Goal: Complete application form: Complete application form

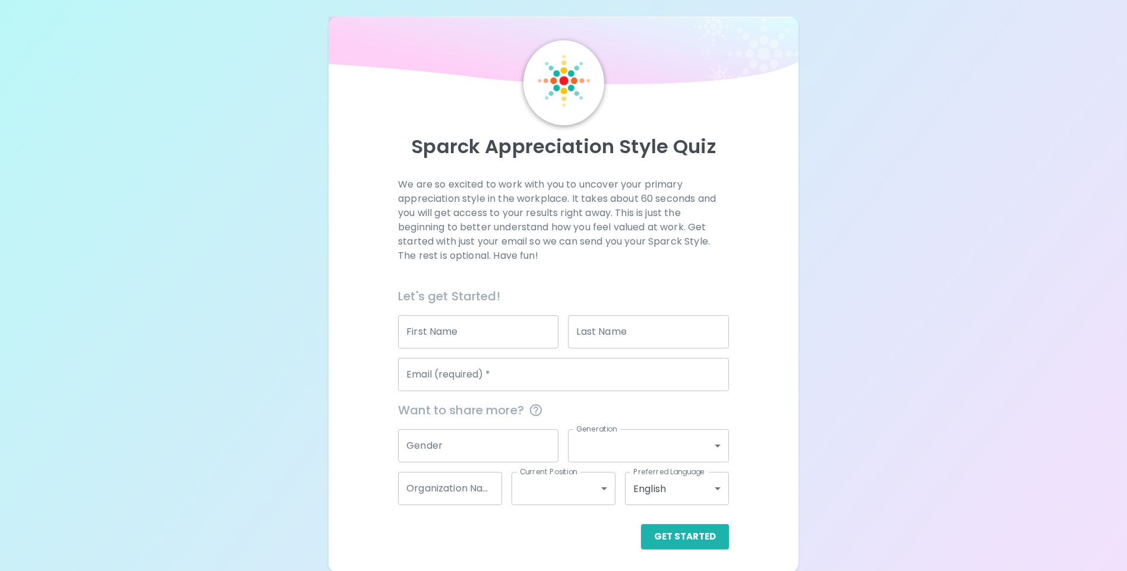
scroll to position [9, 0]
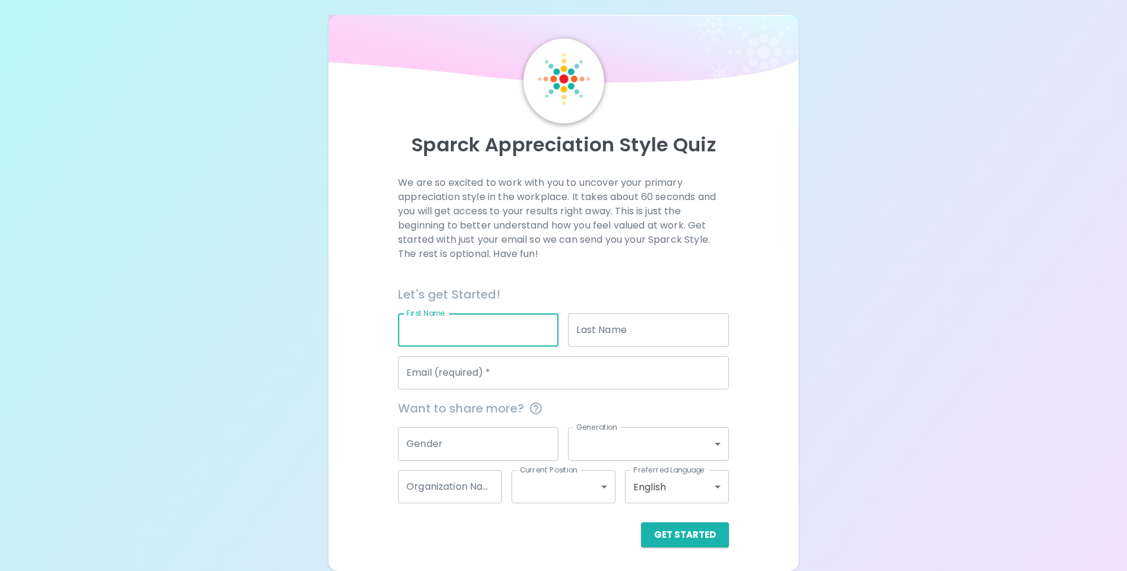
click at [499, 339] on input "First Name" at bounding box center [478, 330] width 160 height 33
type input "[PERSON_NAME]"
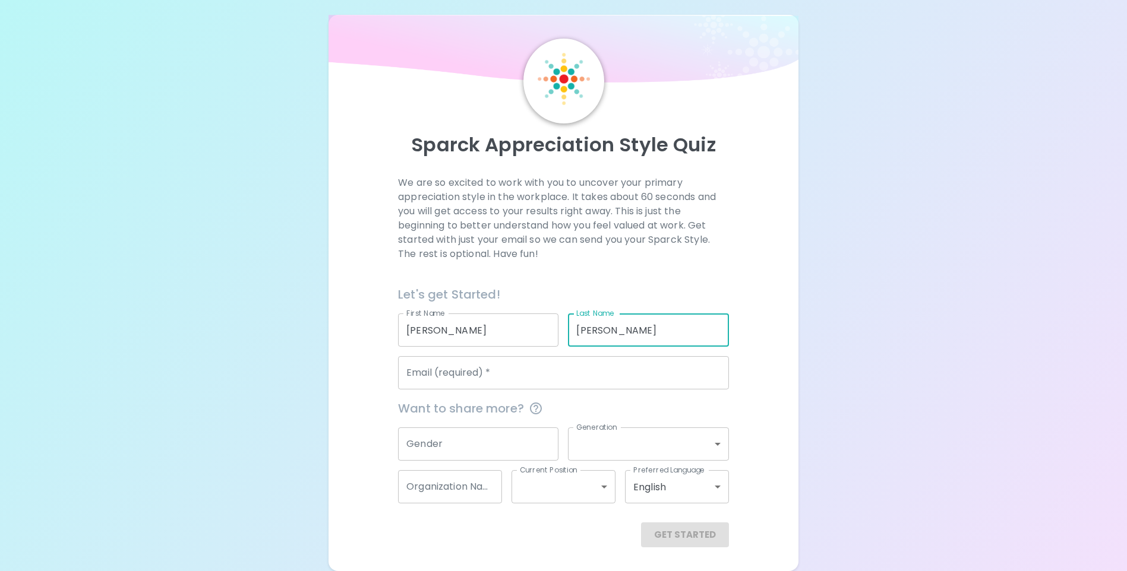
type input "[PERSON_NAME]"
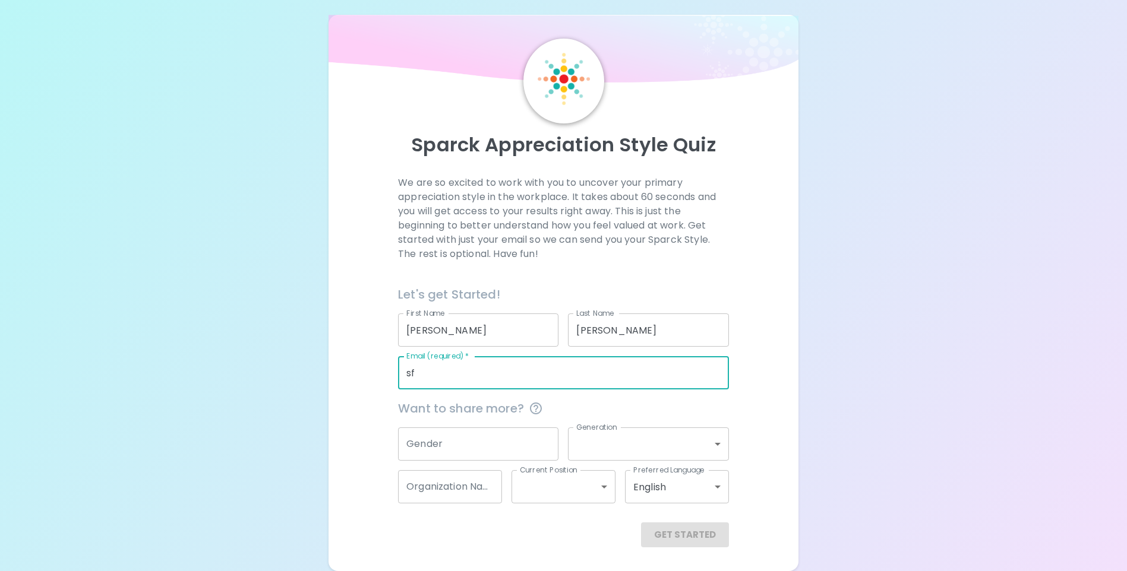
type input "s"
type input "[EMAIL_ADDRESS][DOMAIN_NAME]"
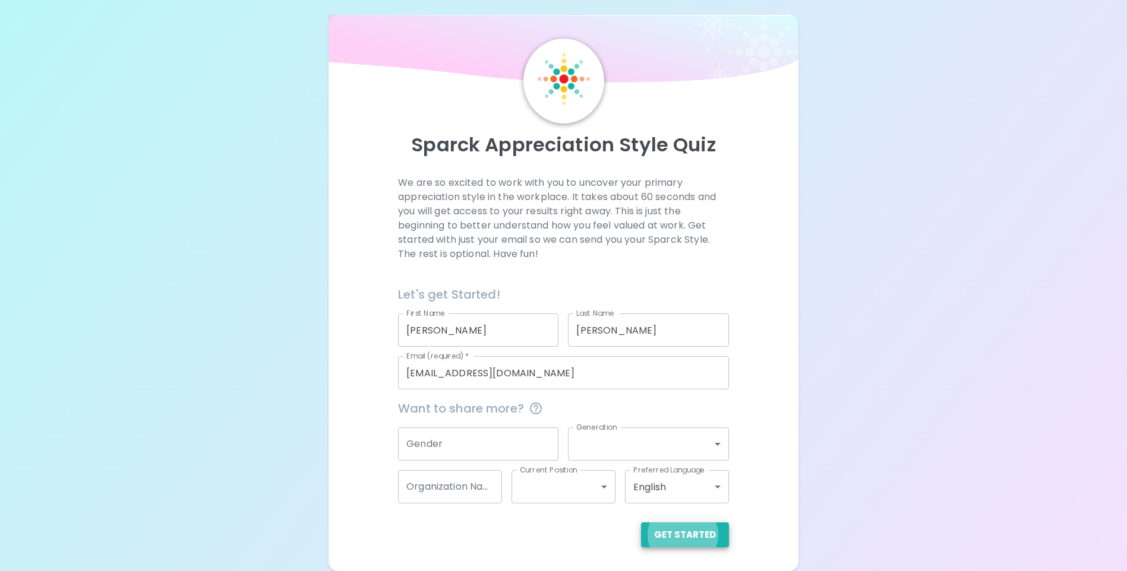
click at [641, 523] on button "Get Started" at bounding box center [685, 535] width 88 height 25
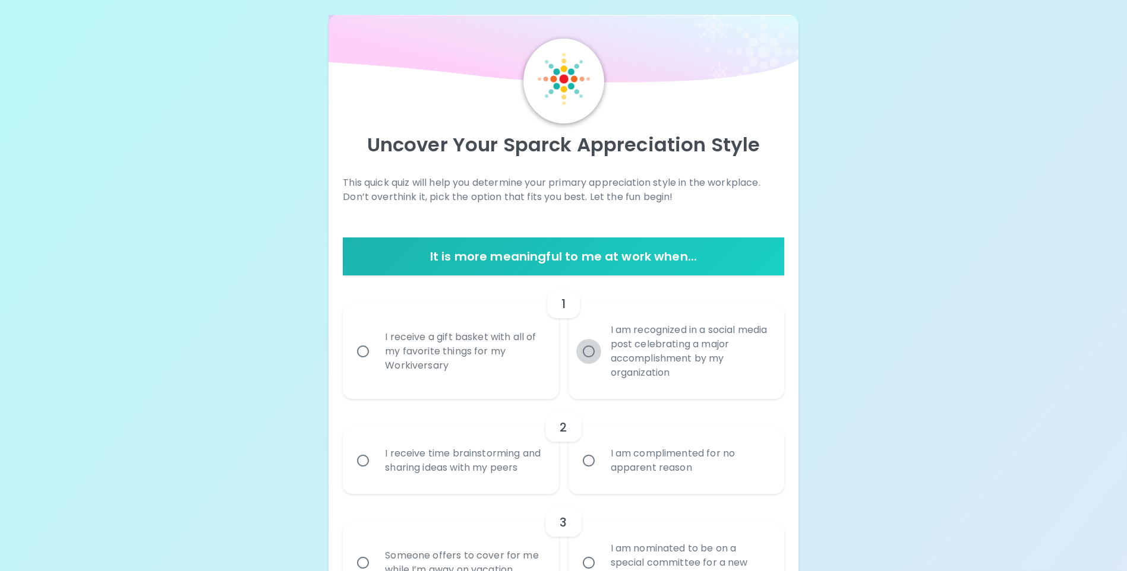
click at [586, 348] on input "I am recognized in a social media post celebrating a major accomplishment by my…" at bounding box center [588, 351] width 25 height 25
radio input "true"
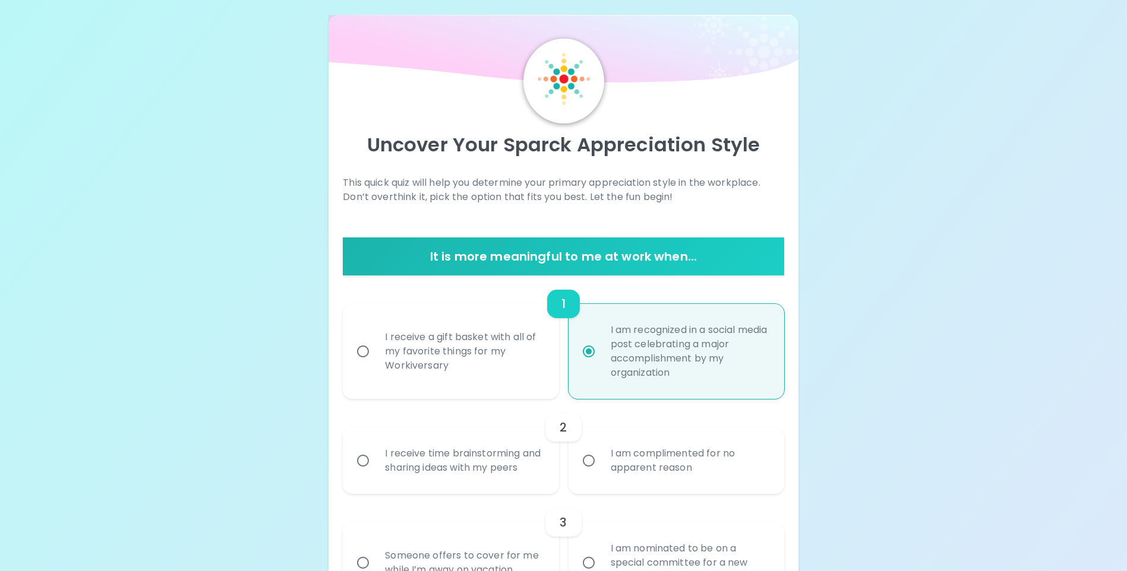
scroll to position [104, 0]
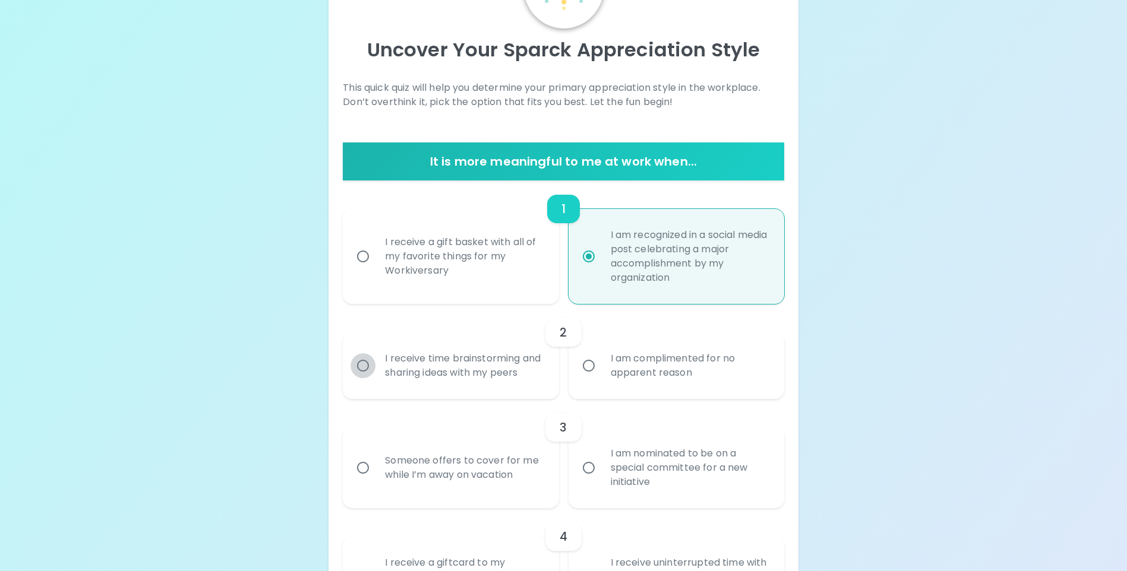
click at [367, 372] on input "I receive time brainstorming and sharing ideas with my peers" at bounding box center [362, 365] width 25 height 25
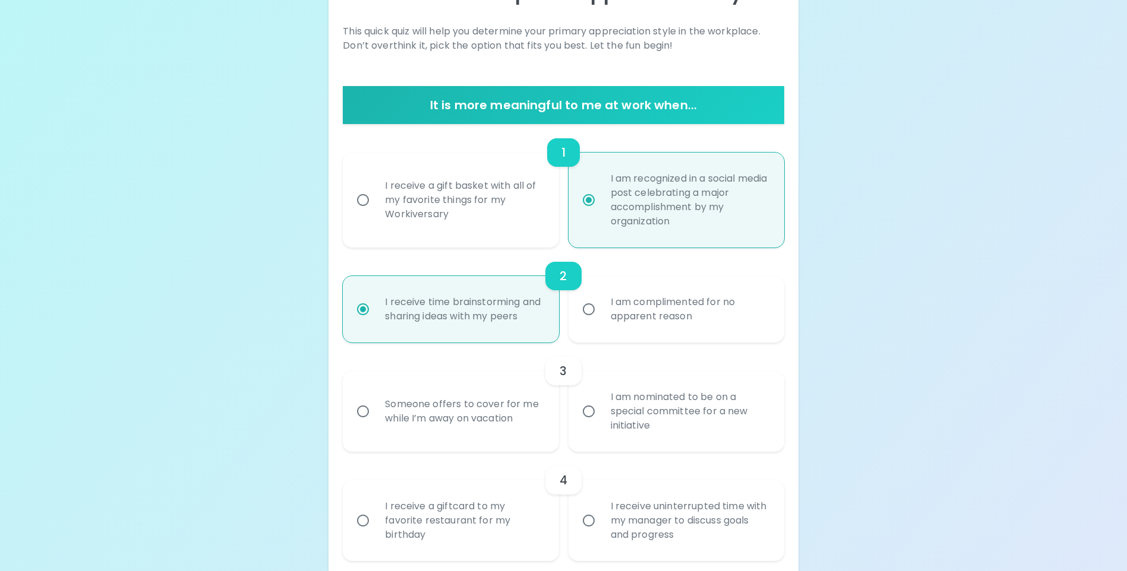
scroll to position [199, 0]
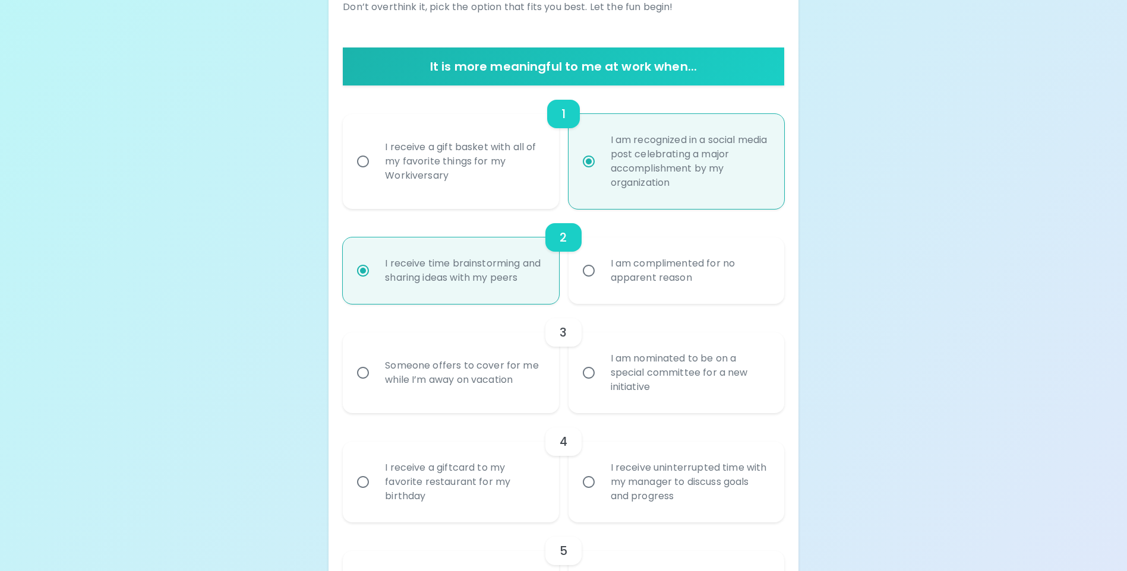
radio input "true"
click at [587, 385] on input "I am nominated to be on a special committee for a new initiative" at bounding box center [588, 373] width 25 height 25
radio input "false"
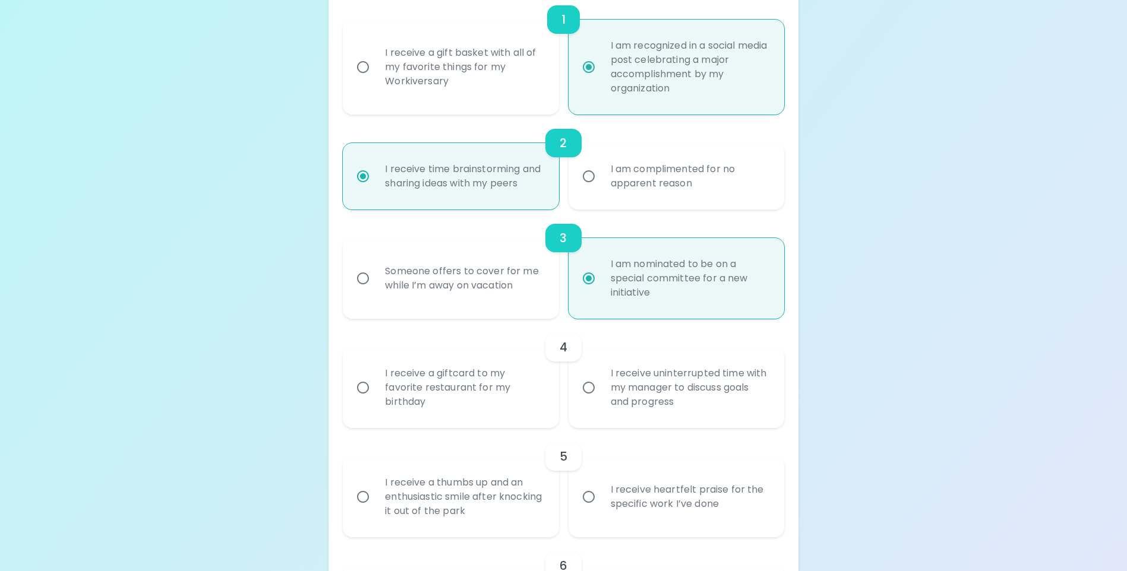
scroll to position [294, 0]
radio input "true"
click at [588, 400] on input "I receive uninterrupted time with my manager to discuss goals and progress" at bounding box center [588, 387] width 25 height 25
radio input "false"
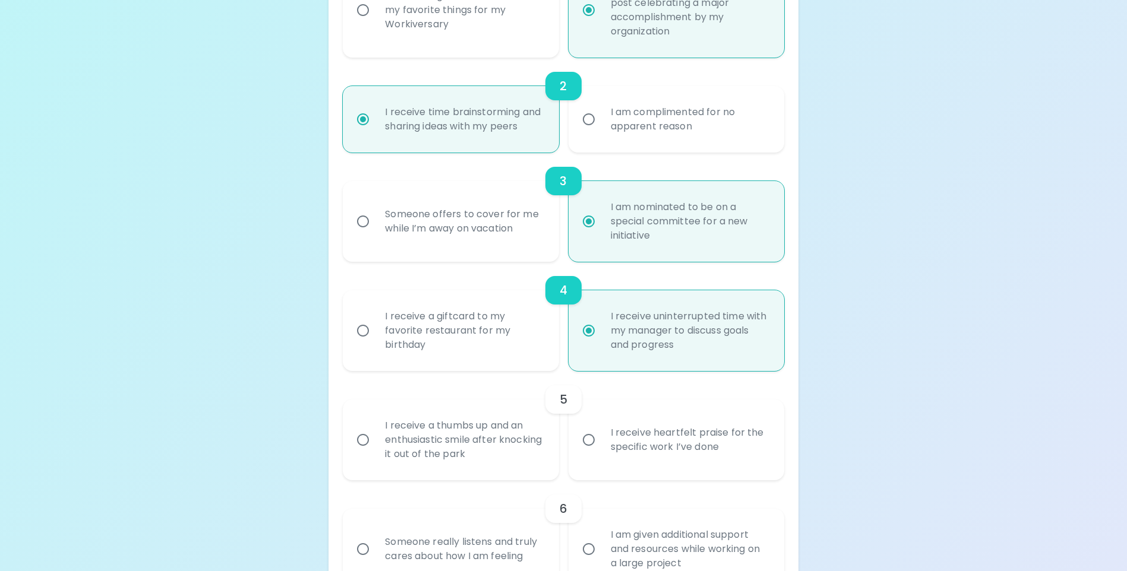
scroll to position [389, 0]
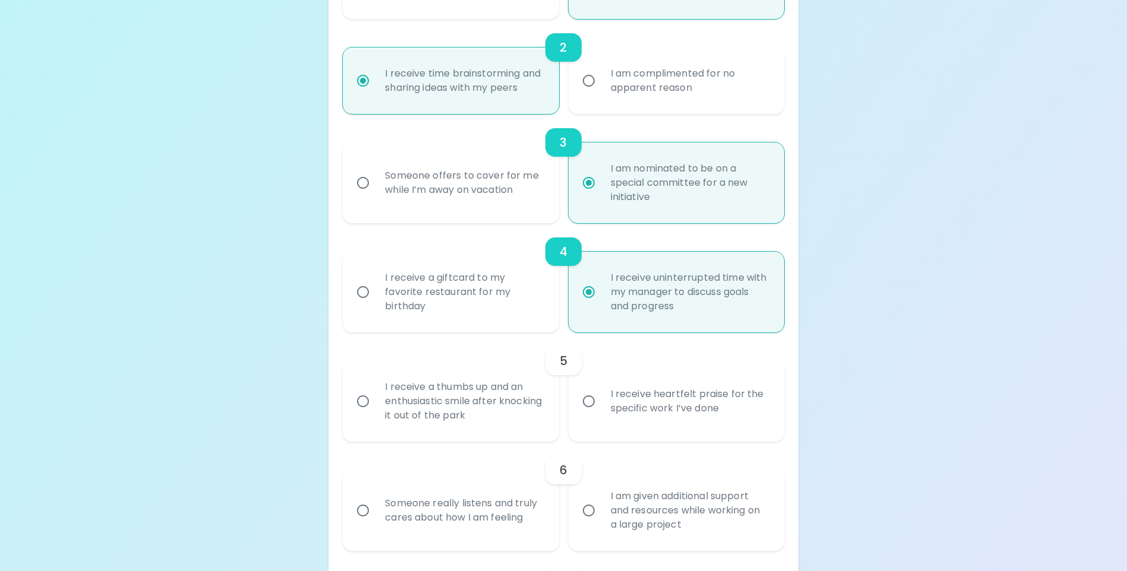
radio input "true"
click at [433, 432] on div "I receive a thumbs up and an enthusiastic smile after knocking it out of the pa…" at bounding box center [463, 401] width 176 height 71
click at [375, 414] on input "I receive a thumbs up and an enthusiastic smile after knocking it out of the pa…" at bounding box center [362, 401] width 25 height 25
radio input "false"
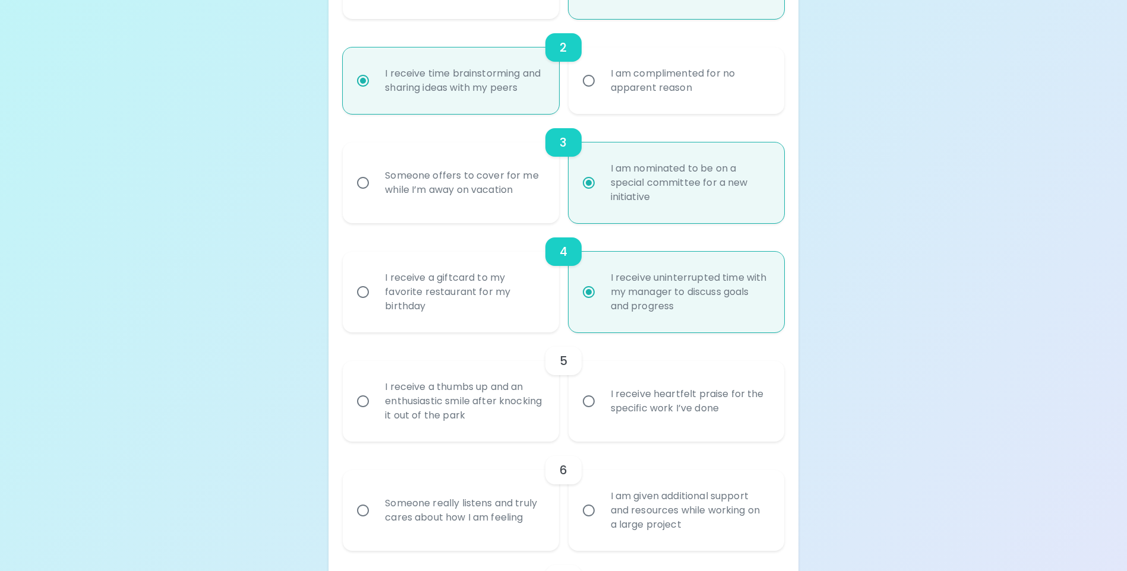
radio input "false"
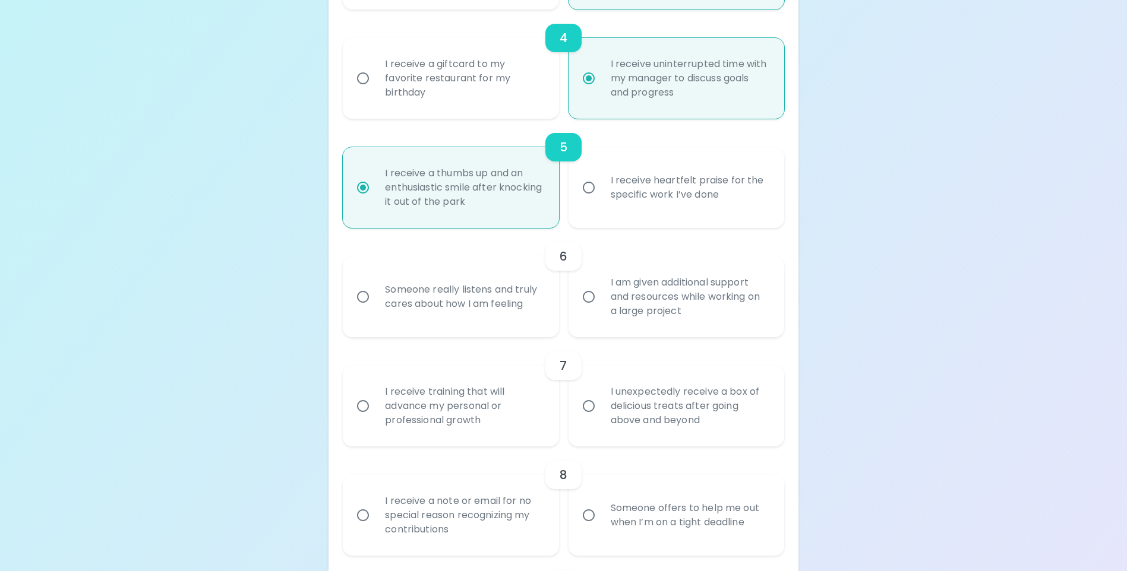
radio input "true"
click at [480, 318] on div "Someone really listens and truly cares about how I am feeling" at bounding box center [463, 296] width 176 height 57
click at [375, 309] on input "Someone really listens and truly cares about how I am feeling" at bounding box center [362, 296] width 25 height 25
radio input "false"
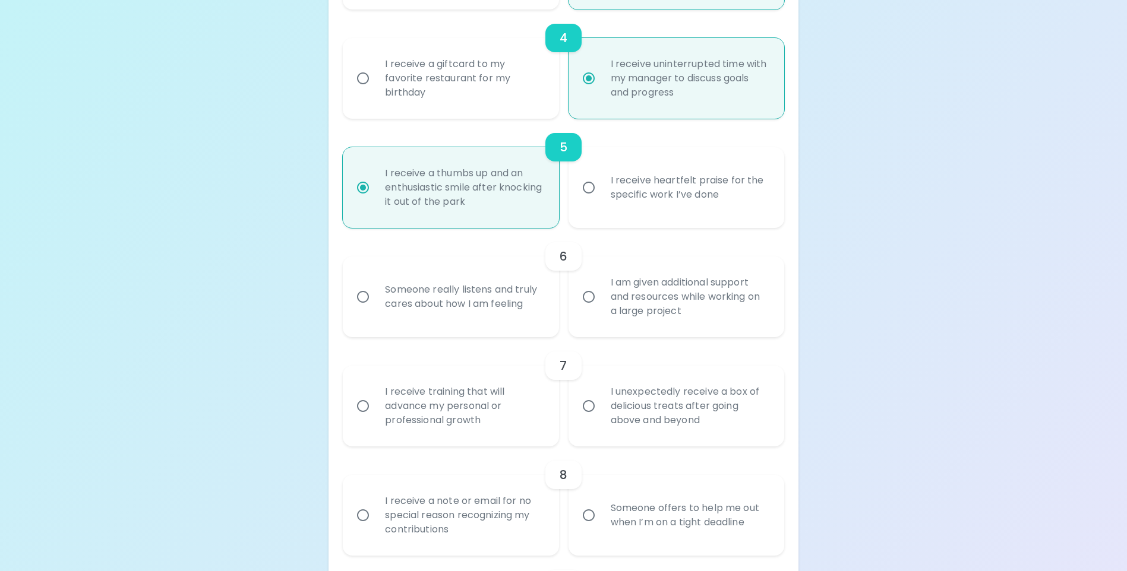
radio input "false"
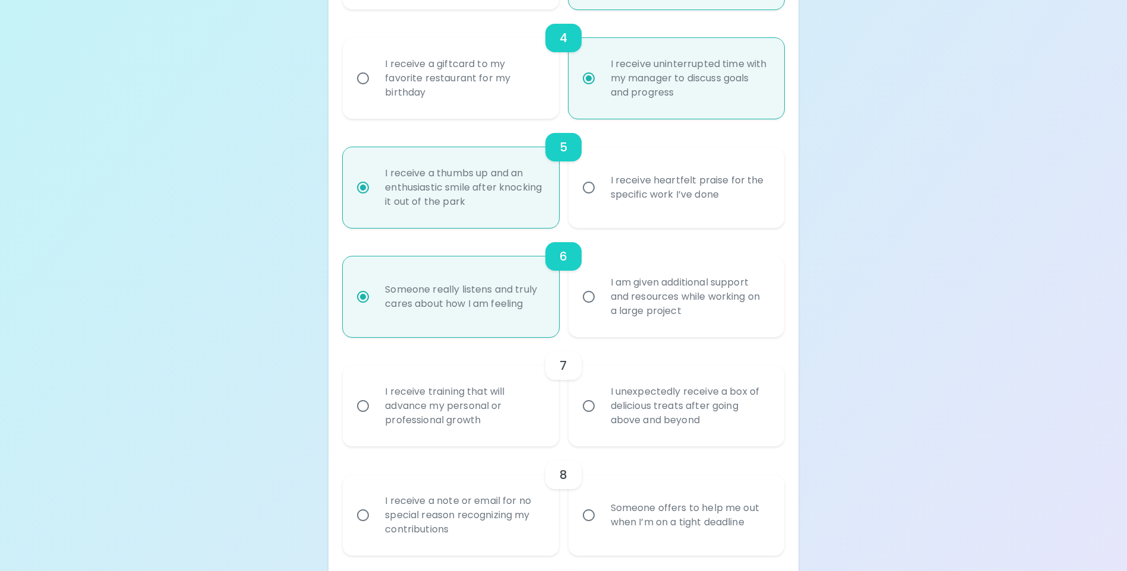
scroll to position [698, 0]
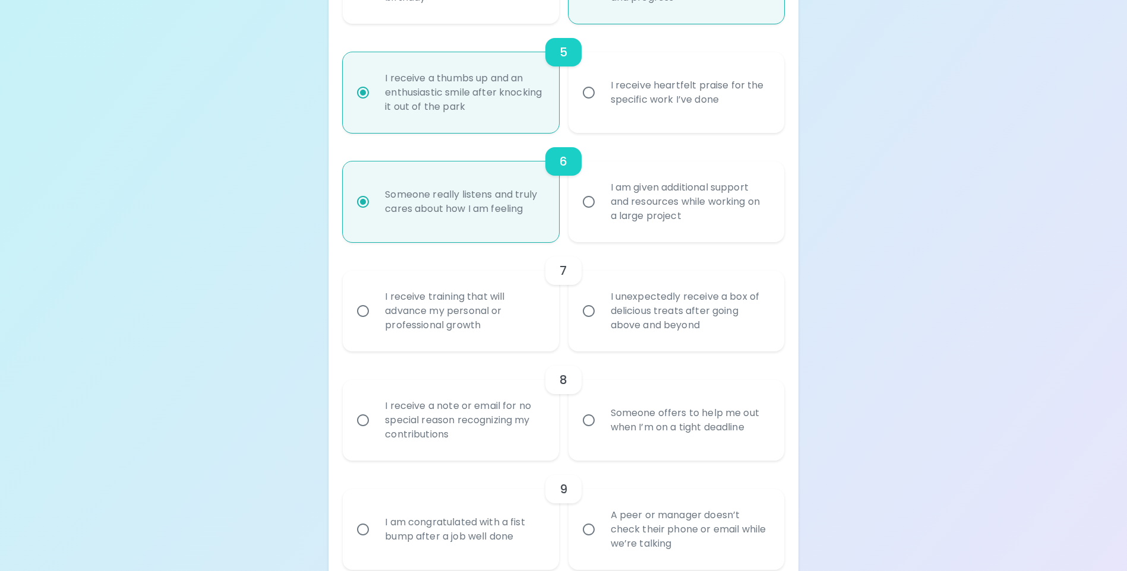
radio input "true"
click at [440, 347] on div "I receive training that will advance my personal or professional growth" at bounding box center [463, 311] width 176 height 71
click at [375, 324] on input "I receive training that will advance my personal or professional growth" at bounding box center [362, 311] width 25 height 25
radio input "false"
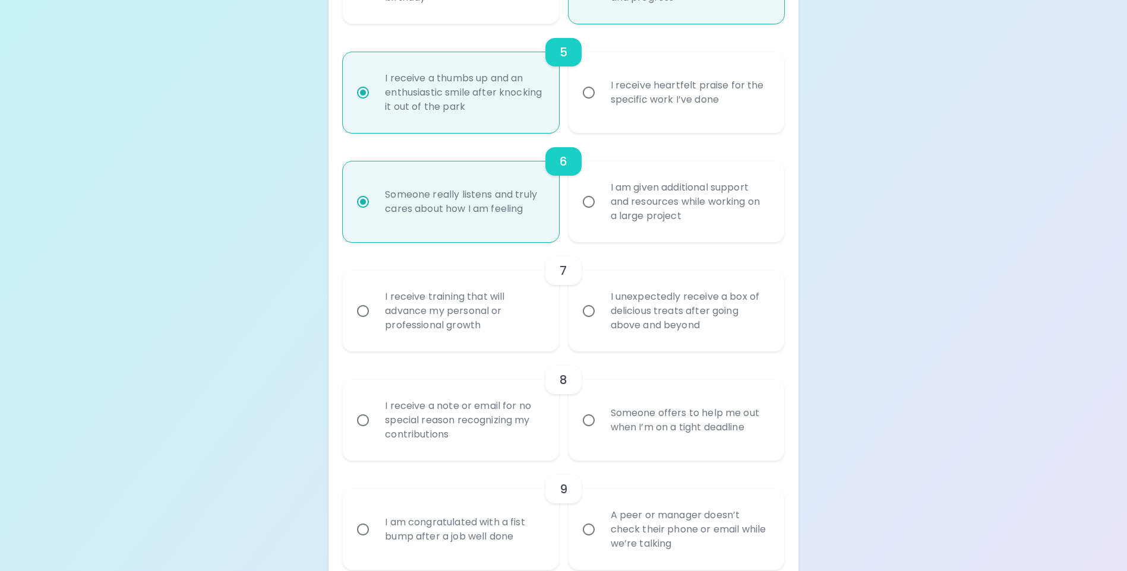
radio input "false"
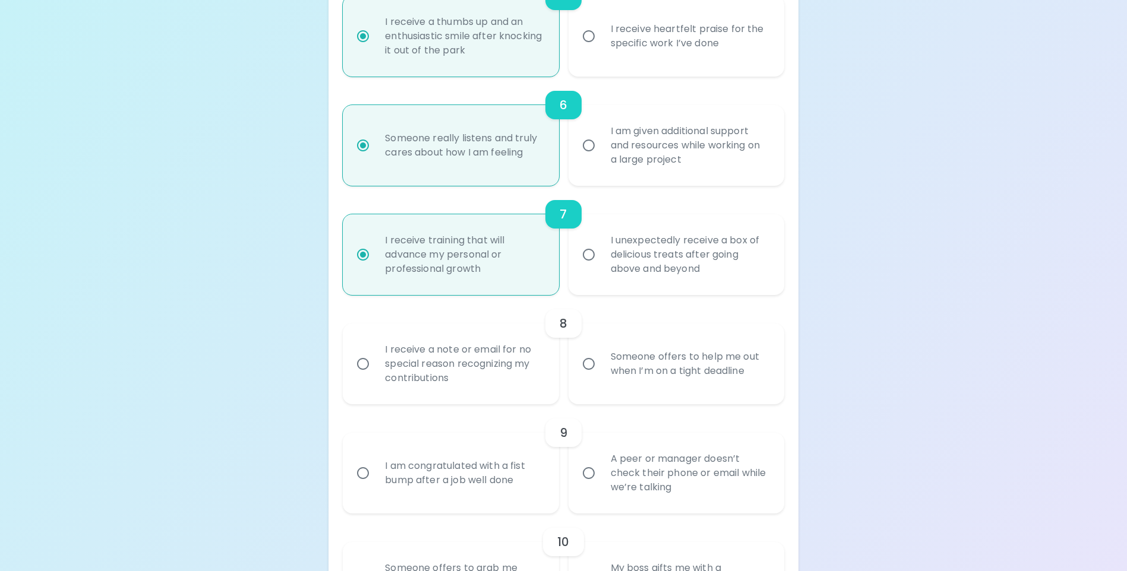
scroll to position [793, 0]
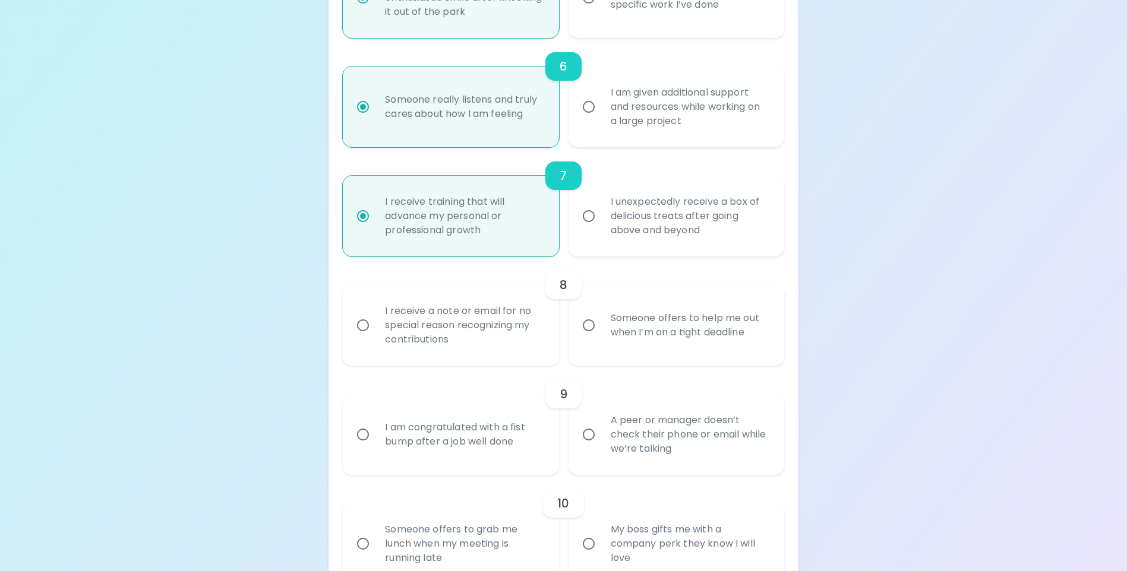
radio input "true"
click at [647, 354] on div "Someone offers to help me out when I’m on a tight deadline" at bounding box center [689, 325] width 176 height 57
click at [601, 338] on input "Someone offers to help me out when I’m on a tight deadline" at bounding box center [588, 325] width 25 height 25
radio input "false"
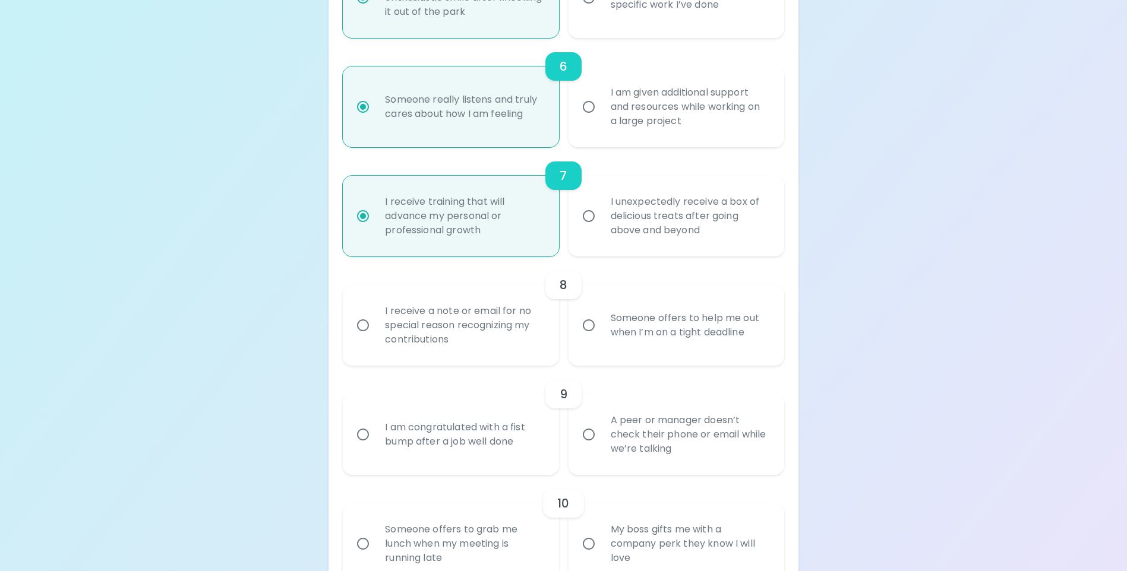
radio input "false"
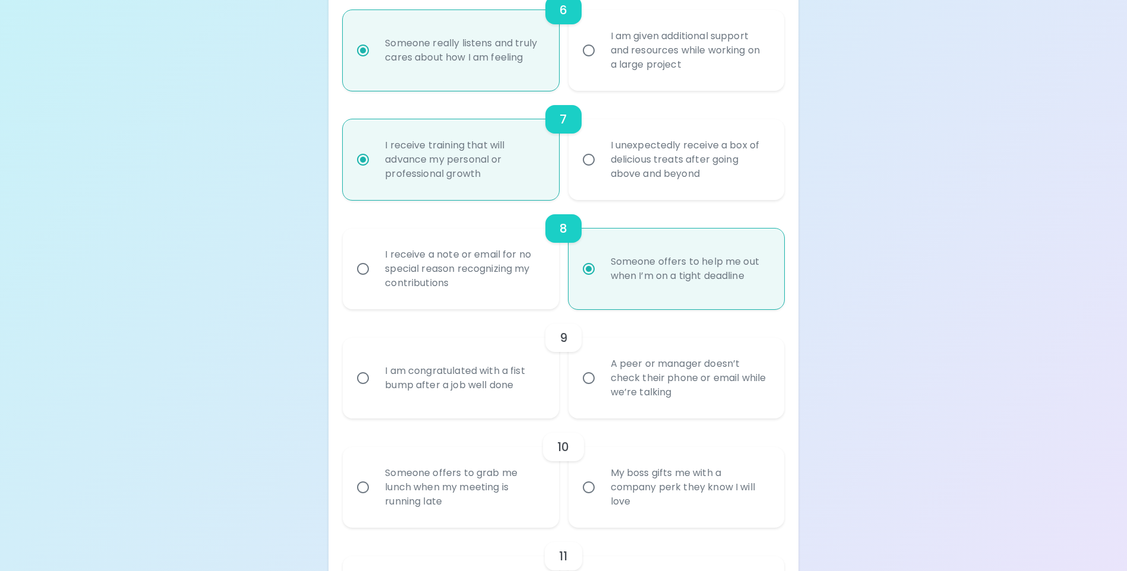
scroll to position [888, 0]
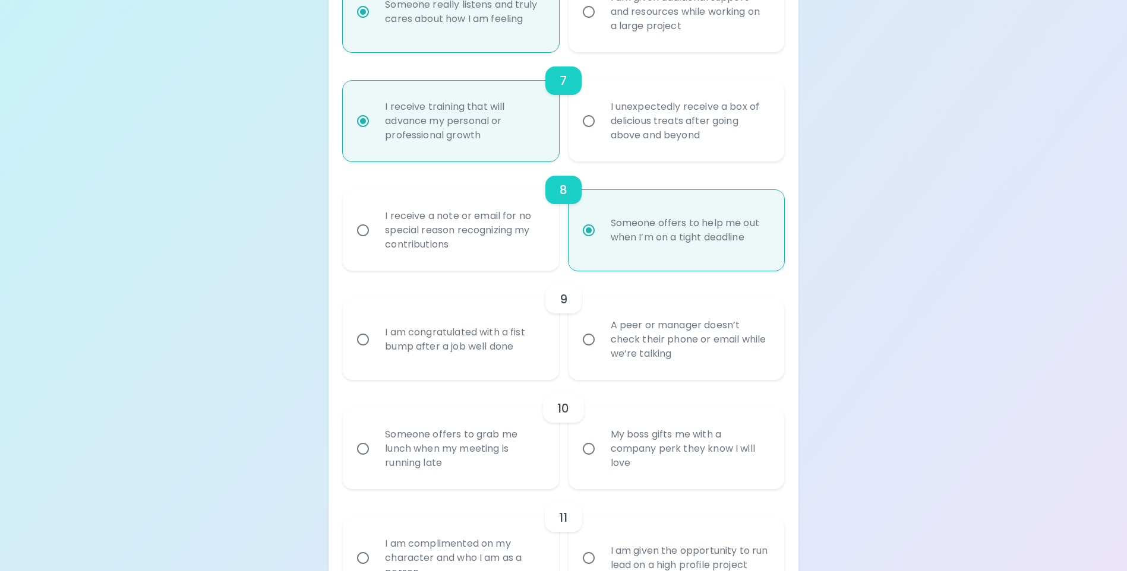
radio input "true"
click at [485, 368] on div "I am congratulated with a fist bump after a job well done" at bounding box center [463, 339] width 176 height 57
click at [375, 352] on input "I am congratulated with a fist bump after a job well done" at bounding box center [362, 339] width 25 height 25
radio input "false"
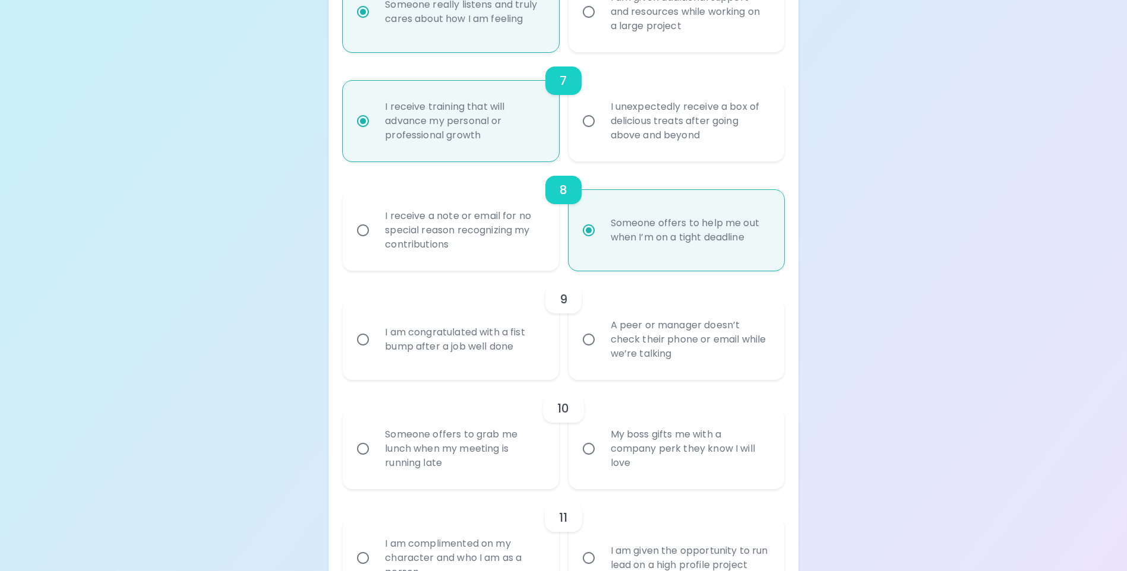
radio input "false"
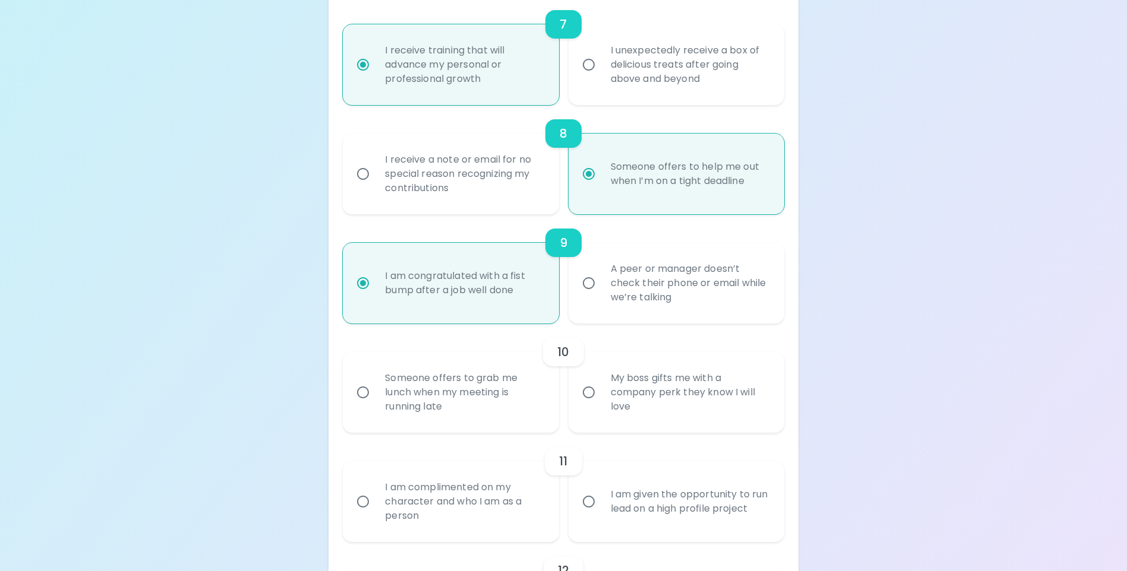
scroll to position [983, 0]
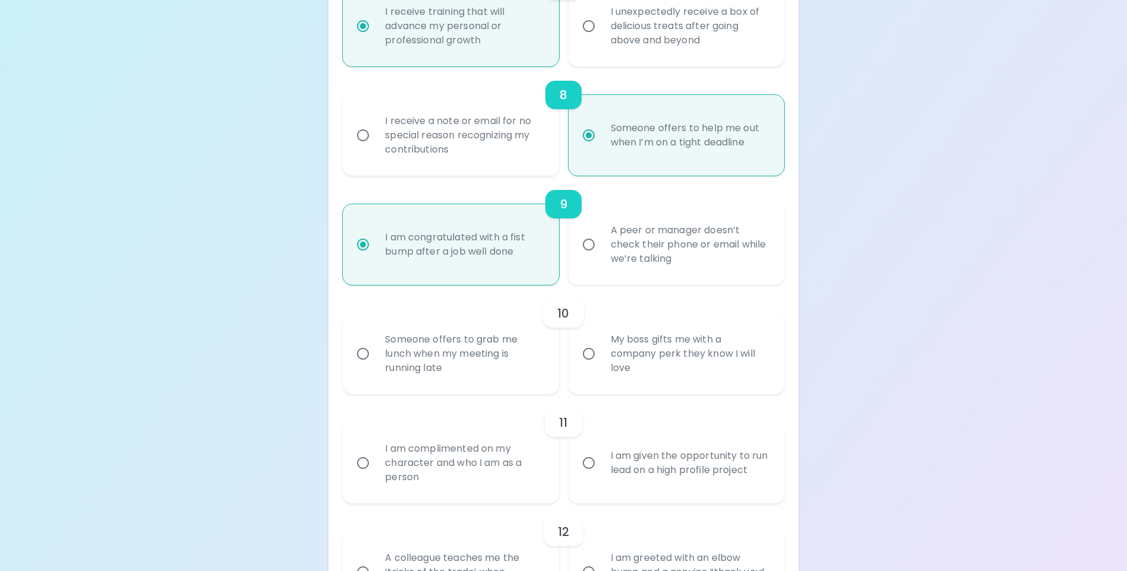
radio input "true"
click at [481, 388] on div "Someone offers to grab me lunch when my meeting is running late" at bounding box center [463, 353] width 176 height 71
click at [375, 366] on input "Someone offers to grab me lunch when my meeting is running late" at bounding box center [362, 354] width 25 height 25
radio input "false"
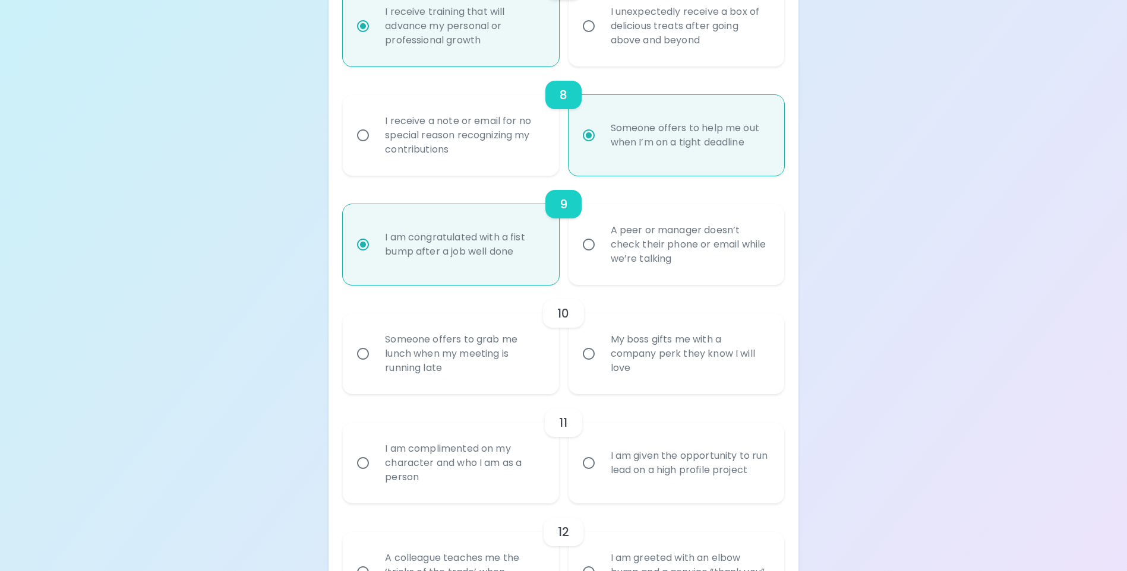
radio input "false"
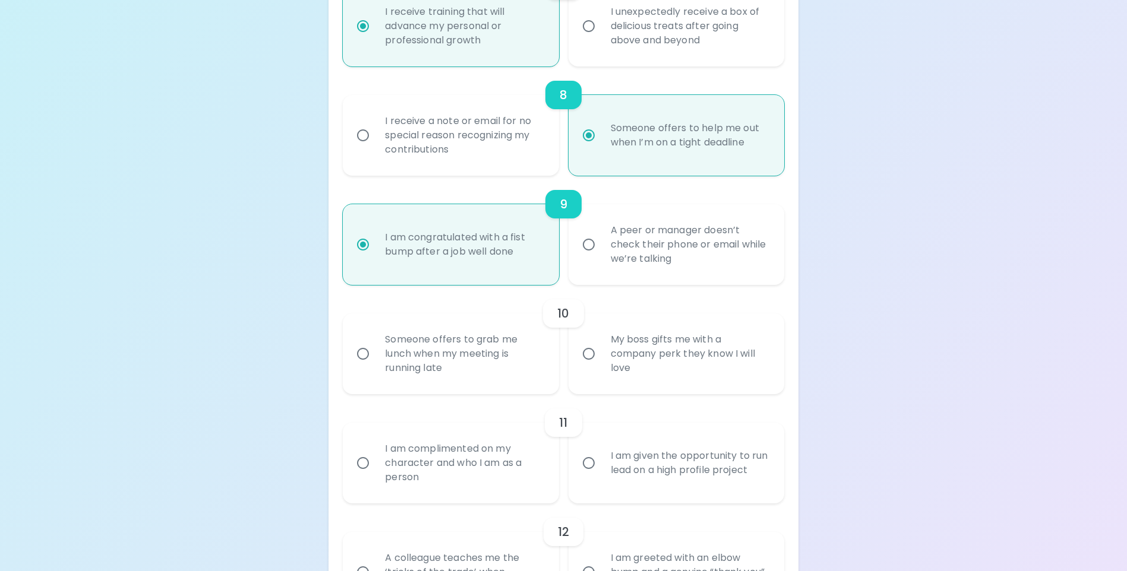
radio input "false"
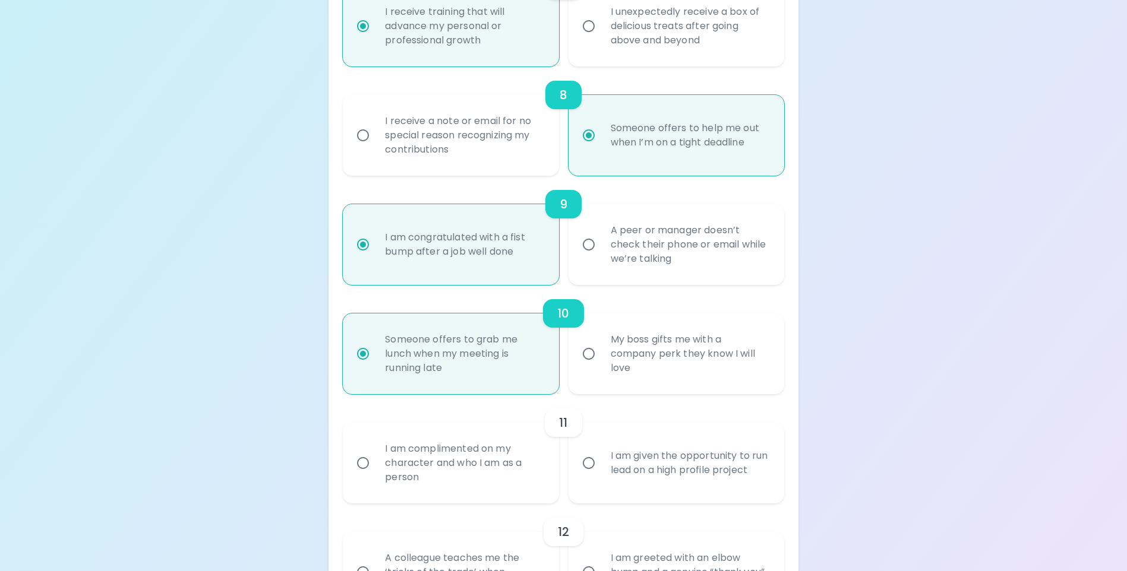
scroll to position [1078, 0]
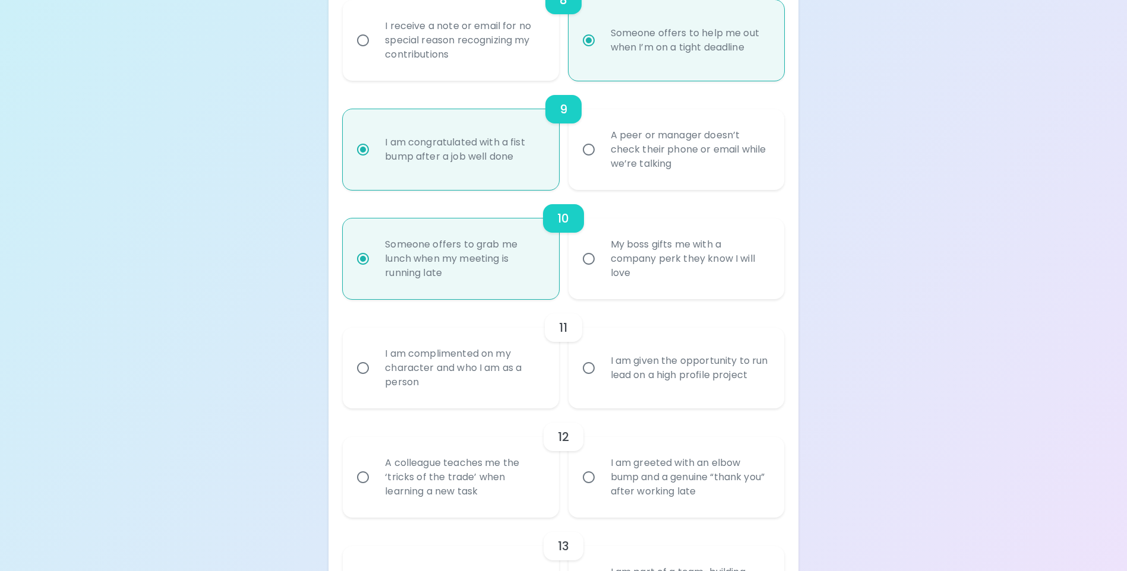
radio input "true"
click at [494, 404] on div "I am complimented on my character and who I am as a person" at bounding box center [463, 368] width 176 height 71
click at [375, 381] on input "I am complimented on my character and who I am as a person" at bounding box center [362, 368] width 25 height 25
radio input "false"
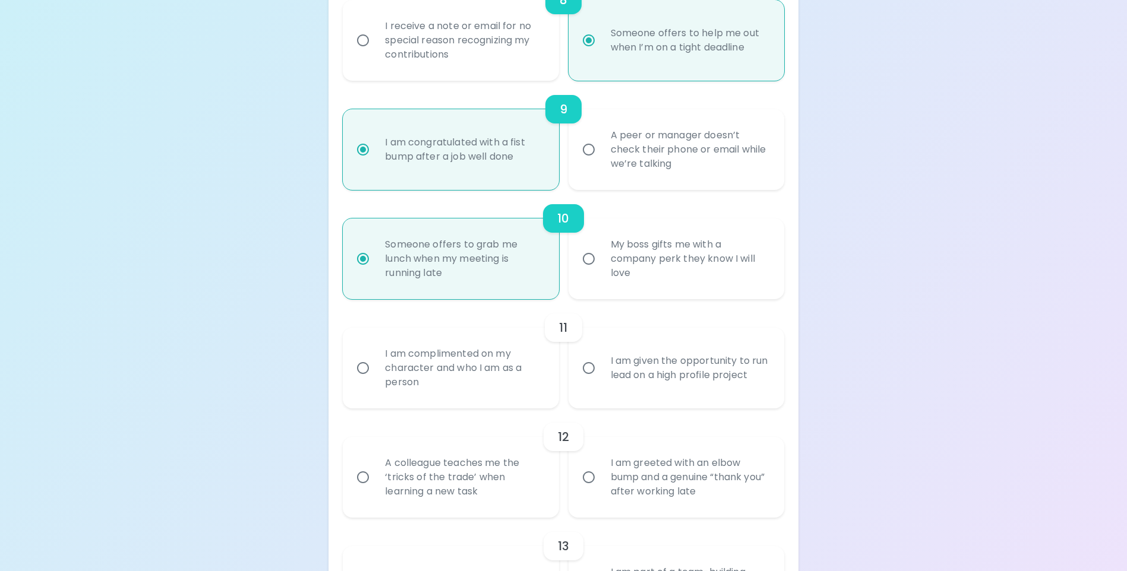
radio input "false"
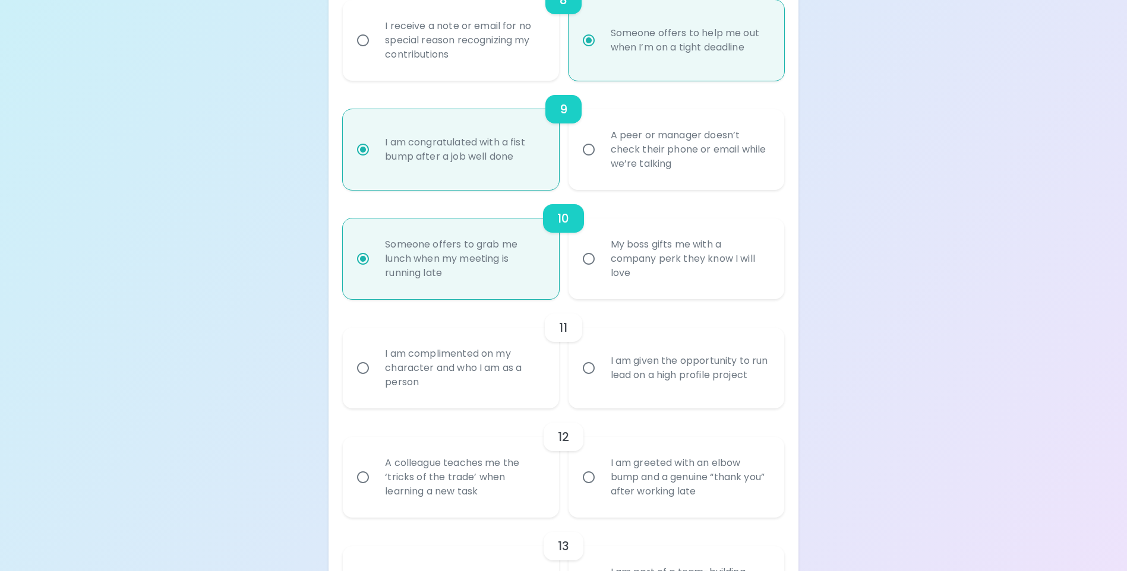
radio input "false"
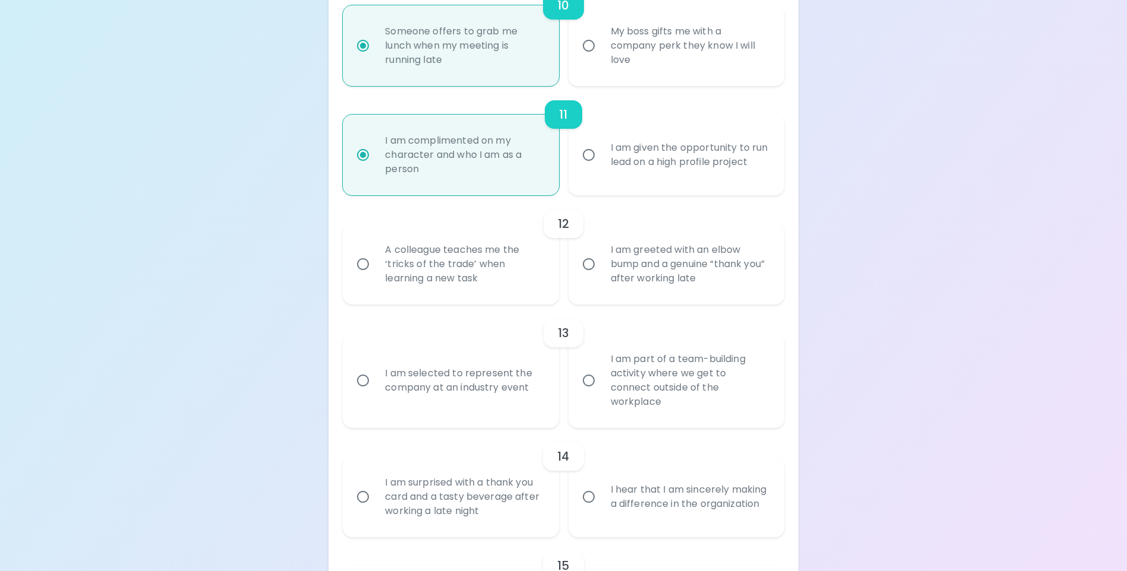
scroll to position [1292, 0]
radio input "true"
click at [675, 296] on div "I am greeted with an elbow bump and a genuine “thank you” after working late" at bounding box center [689, 263] width 176 height 71
click at [601, 276] on input "I am greeted with an elbow bump and a genuine “thank you” after working late" at bounding box center [588, 263] width 25 height 25
radio input "false"
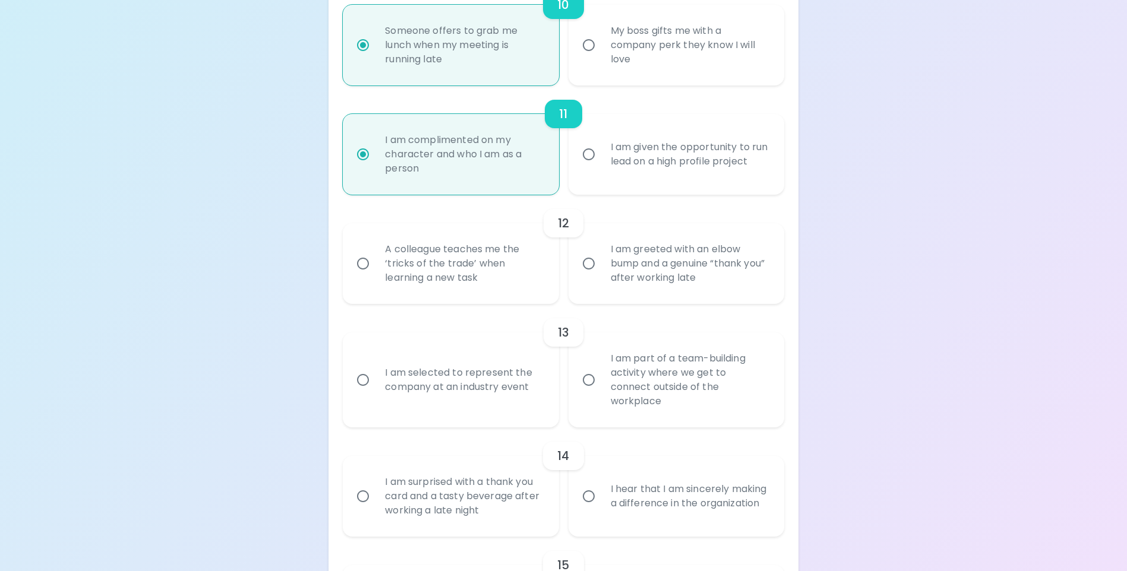
radio input "false"
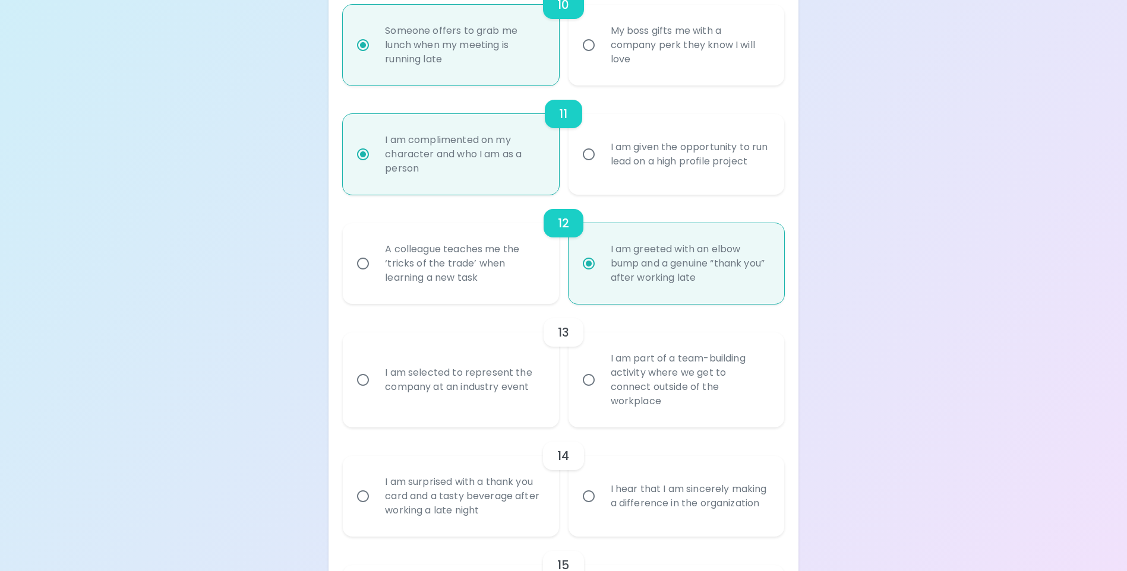
radio input "false"
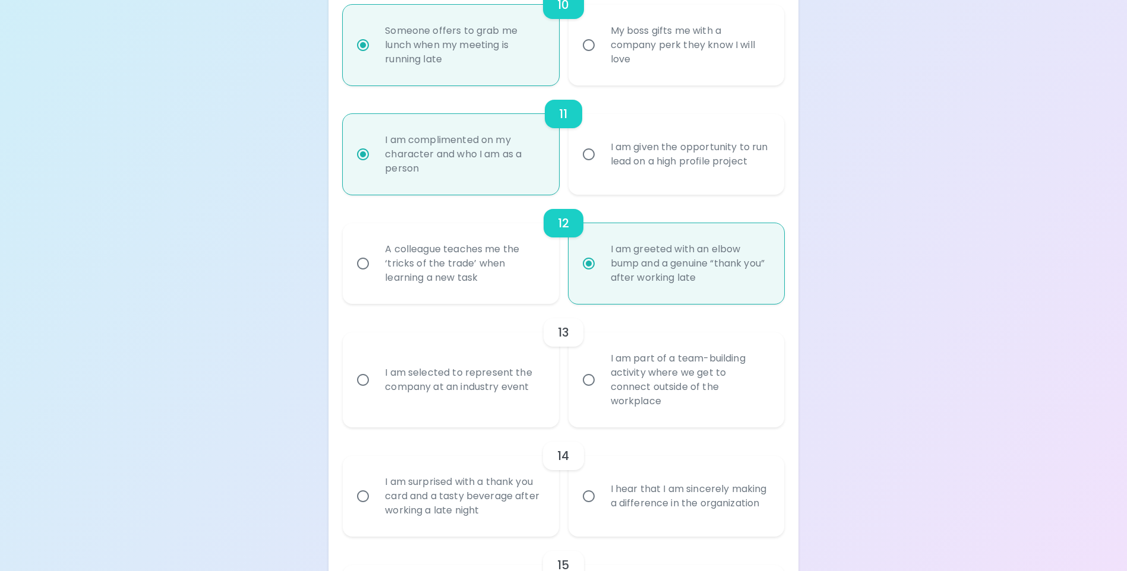
radio input "false"
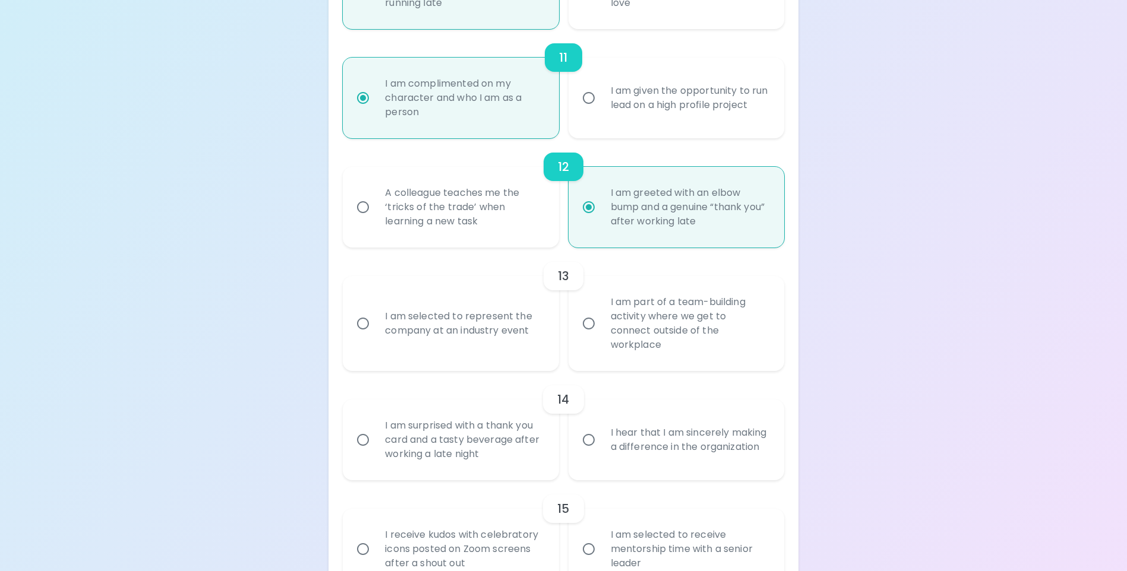
scroll to position [1387, 0]
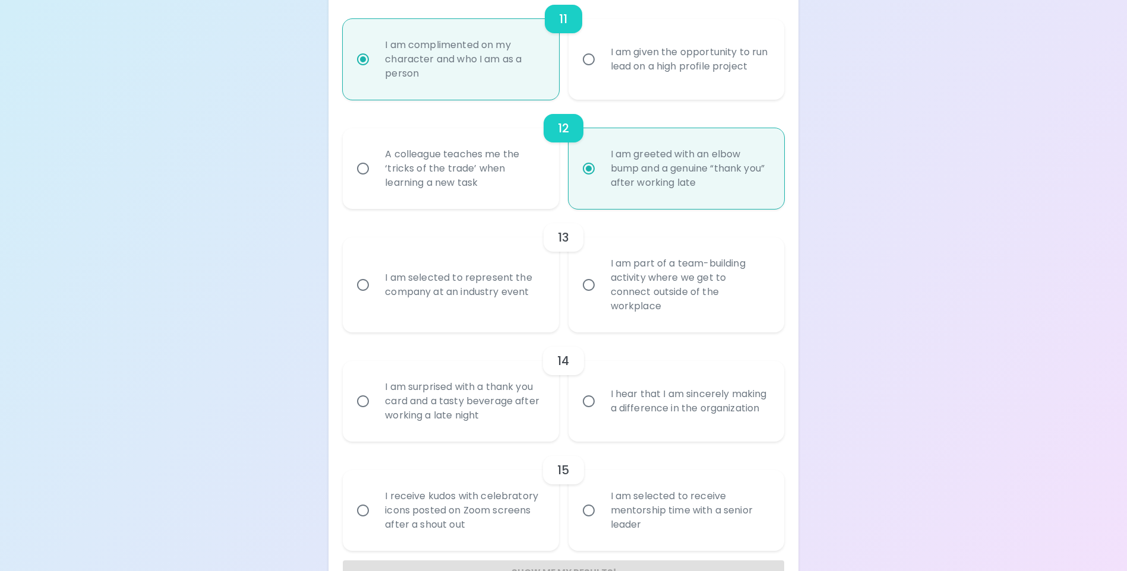
radio input "true"
click at [620, 320] on div "I am part of a team-building activity where we get to connect outside of the wo…" at bounding box center [689, 285] width 176 height 86
click at [601, 298] on input "I am part of a team-building activity where we get to connect outside of the wo…" at bounding box center [588, 285] width 25 height 25
radio input "false"
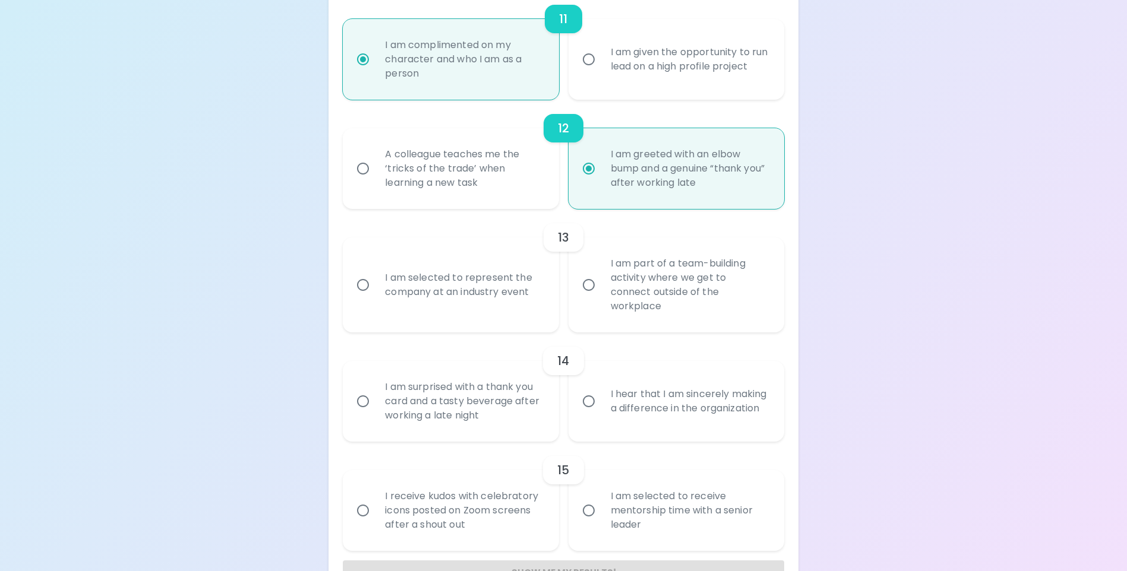
radio input "false"
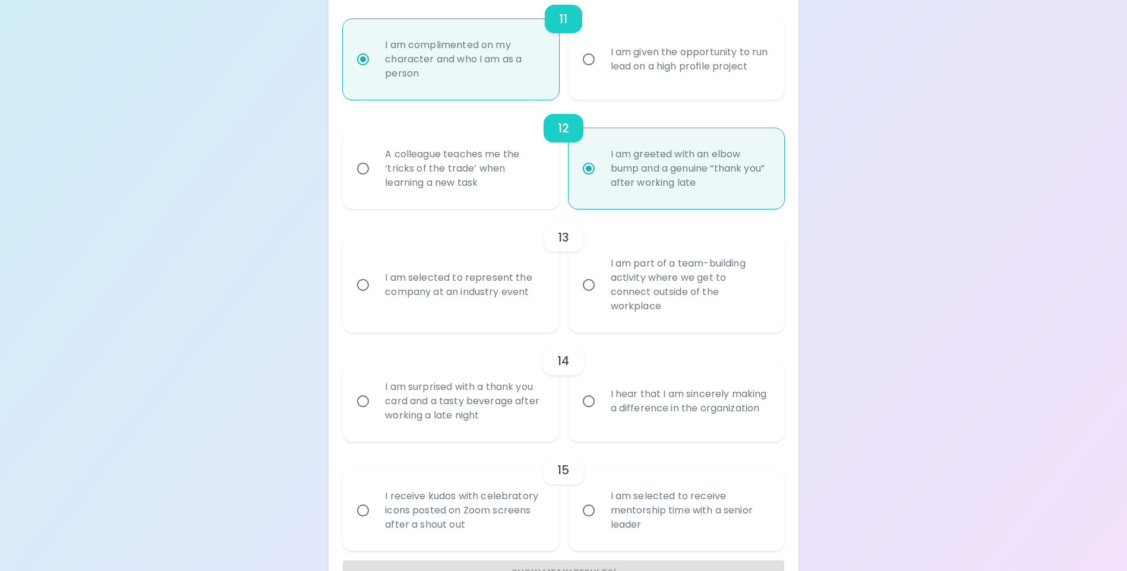
radio input "false"
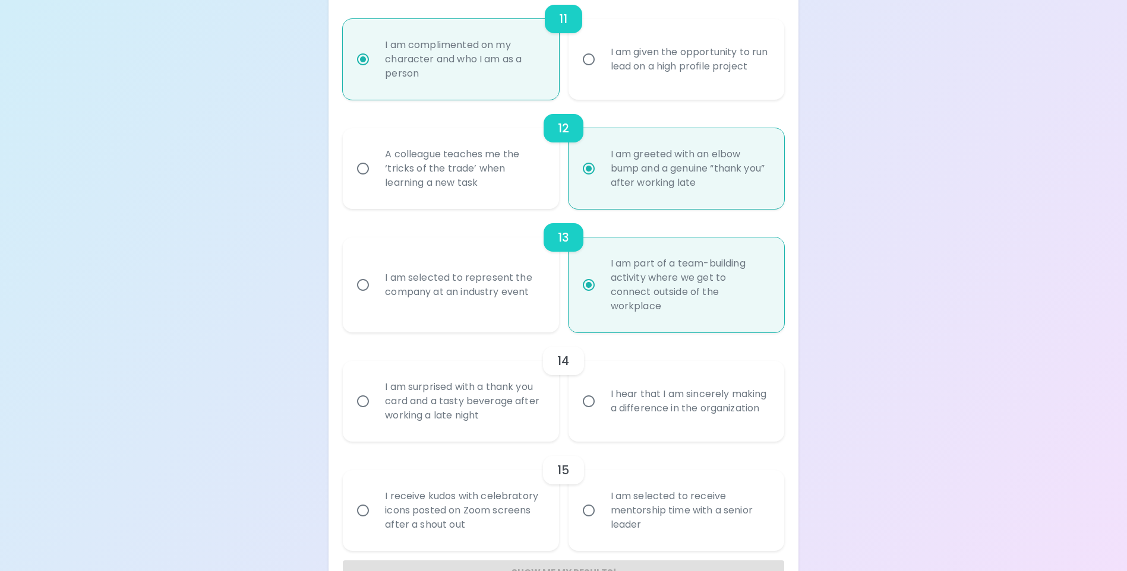
scroll to position [1425, 0]
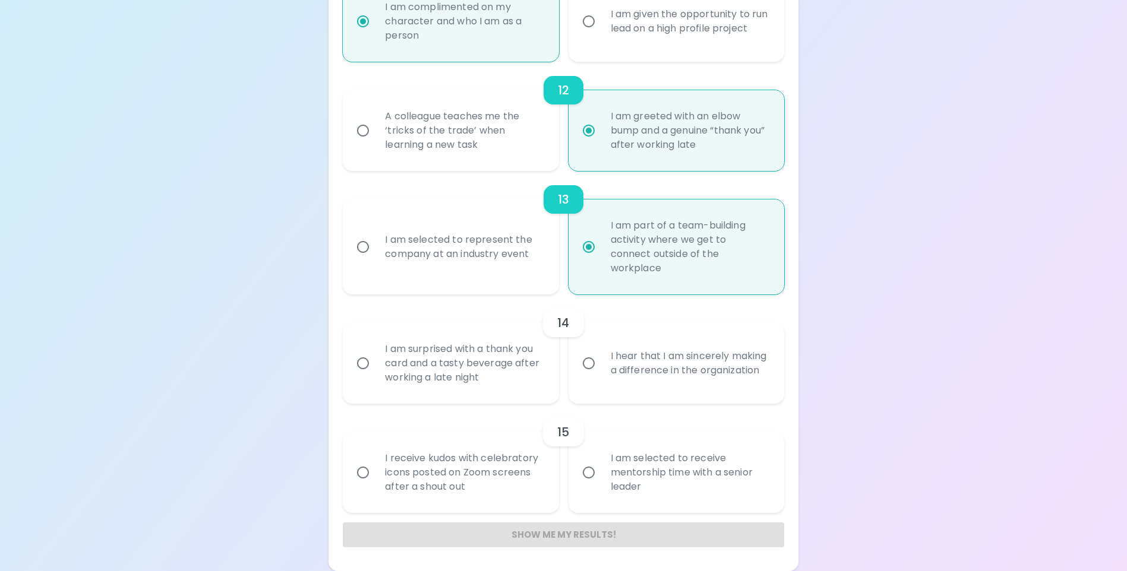
radio input "true"
click at [483, 276] on div "I am selected to represent the company at an industry event" at bounding box center [463, 247] width 176 height 57
click at [375, 260] on input "I am selected to represent the company at an industry event" at bounding box center [362, 247] width 25 height 25
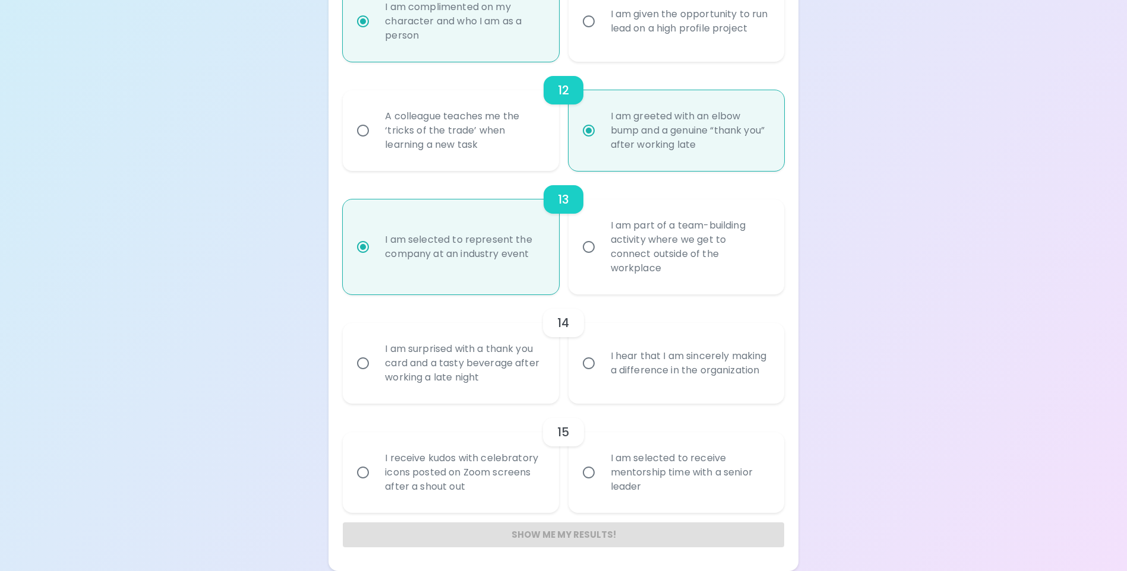
radio input "false"
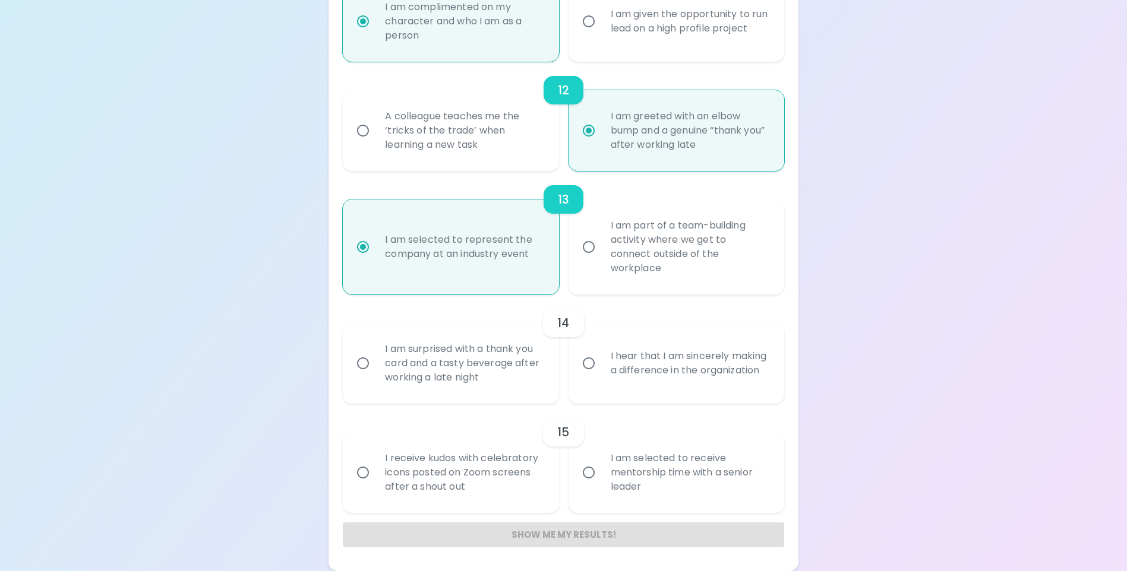
radio input "false"
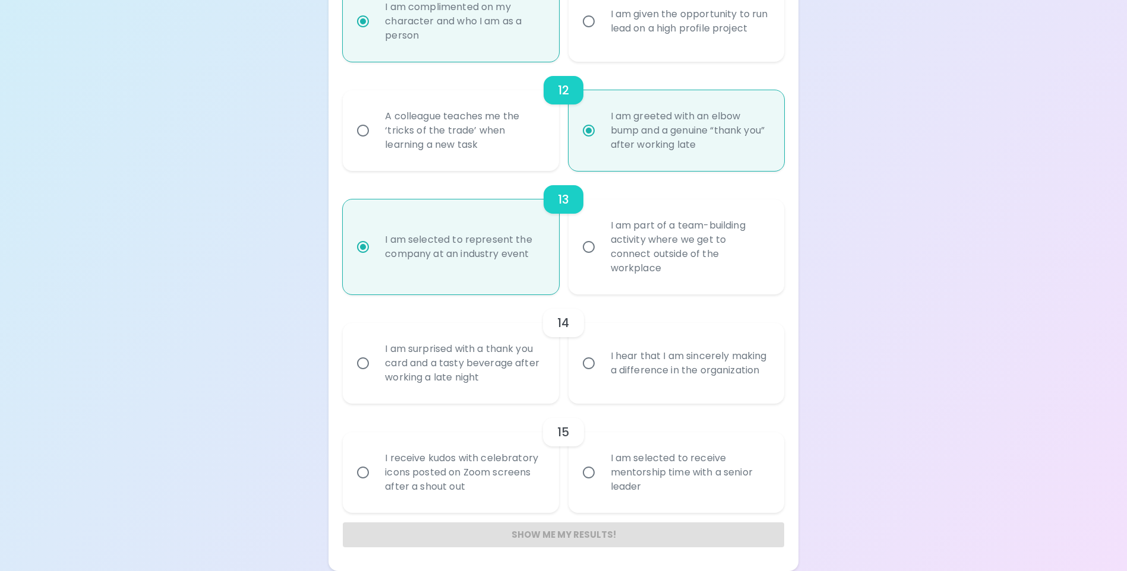
radio input "false"
radio input "true"
click at [618, 264] on div "I am part of a team-building activity where we get to connect outside of the wo…" at bounding box center [689, 247] width 176 height 86
click at [601, 260] on input "I am part of a team-building activity where we get to connect outside of the wo…" at bounding box center [588, 247] width 25 height 25
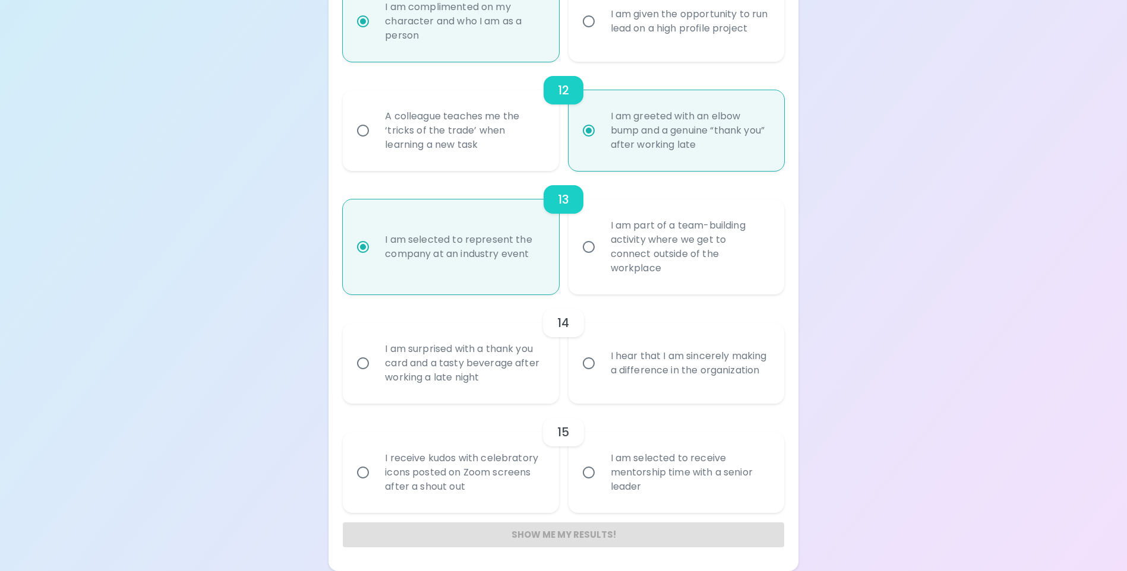
radio input "false"
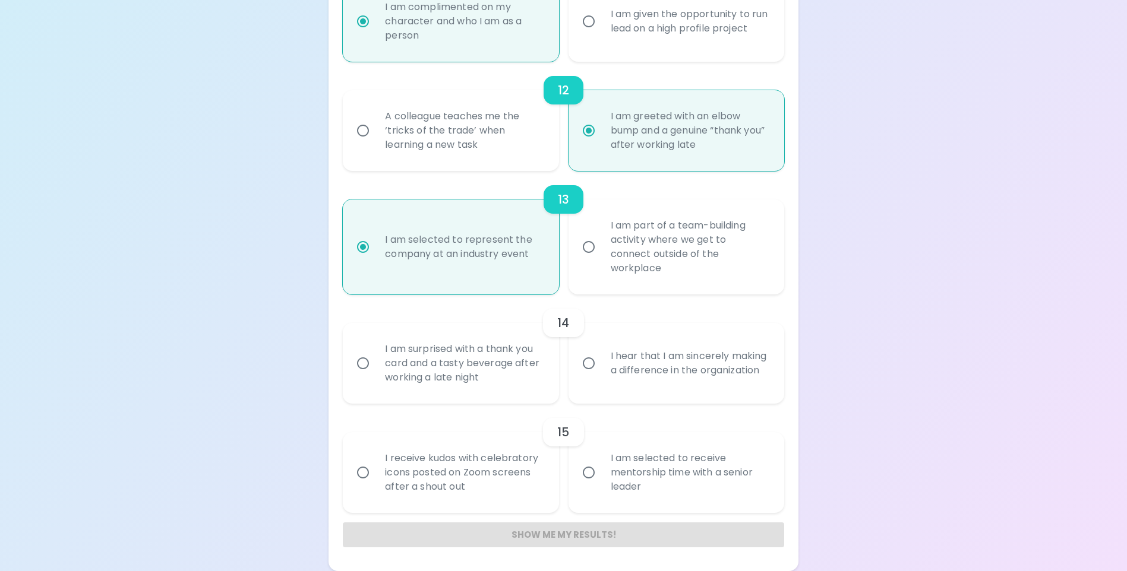
radio input "false"
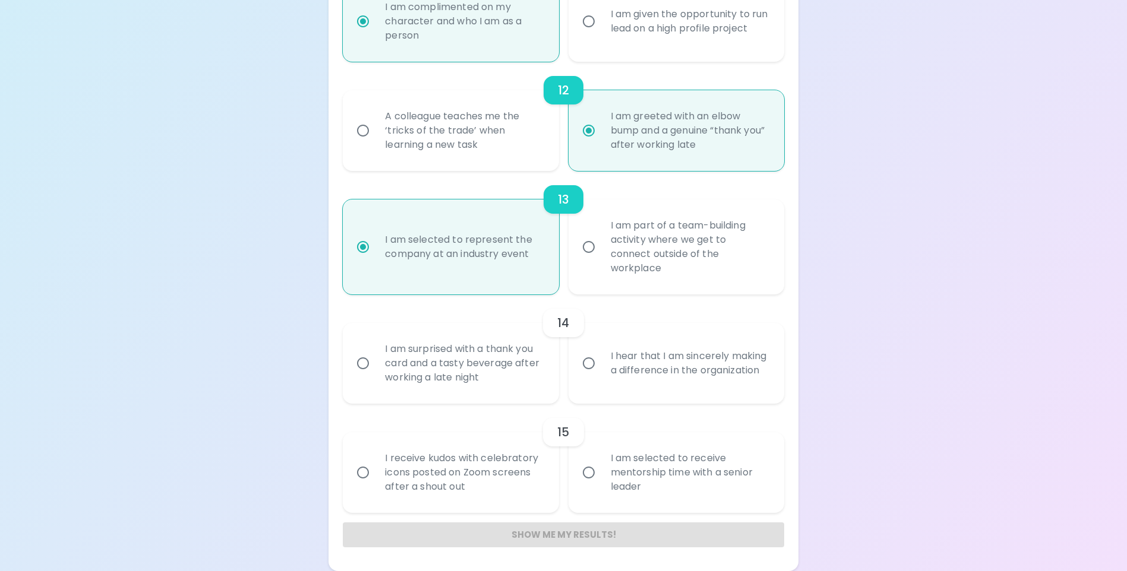
radio input "false"
radio input "true"
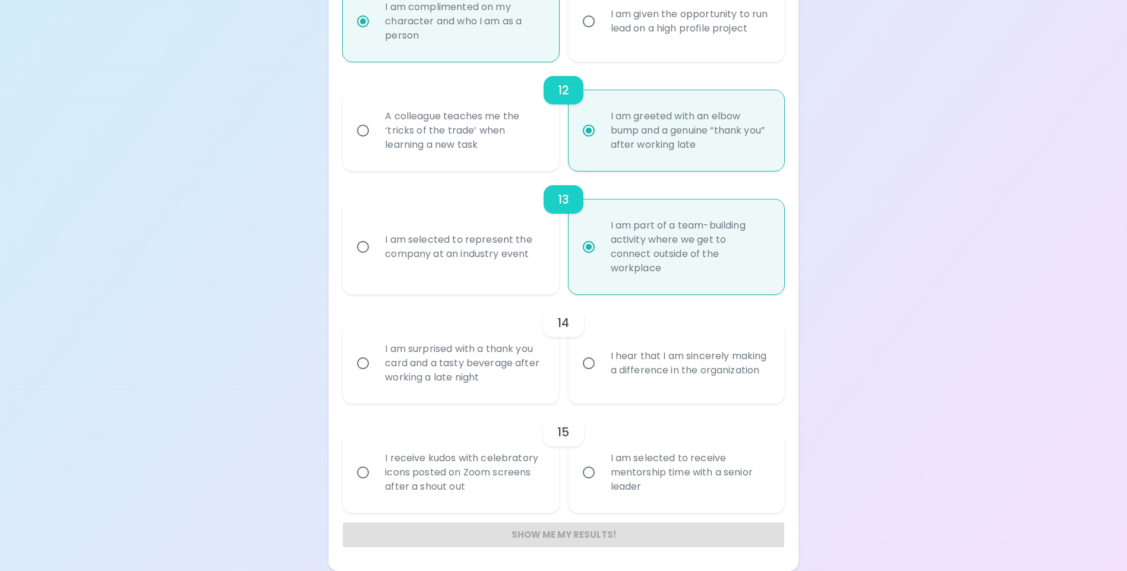
radio input "true"
click at [624, 349] on div "I hear that I am sincerely making a difference in the organization" at bounding box center [689, 363] width 176 height 57
click at [601, 351] on input "I hear that I am sincerely making a difference in the organization" at bounding box center [588, 363] width 25 height 25
radio input "false"
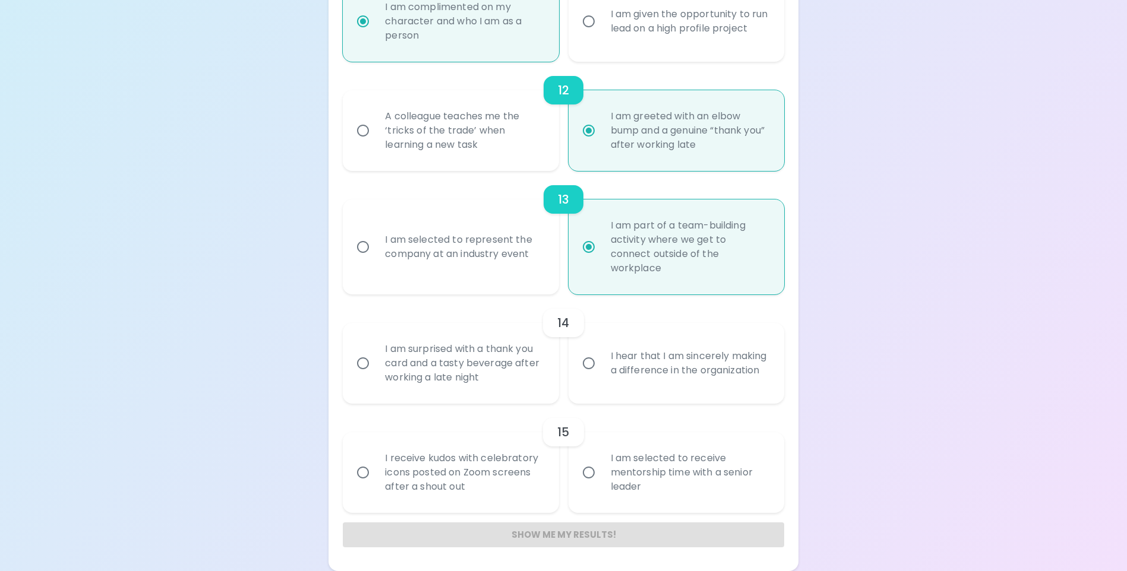
radio input "false"
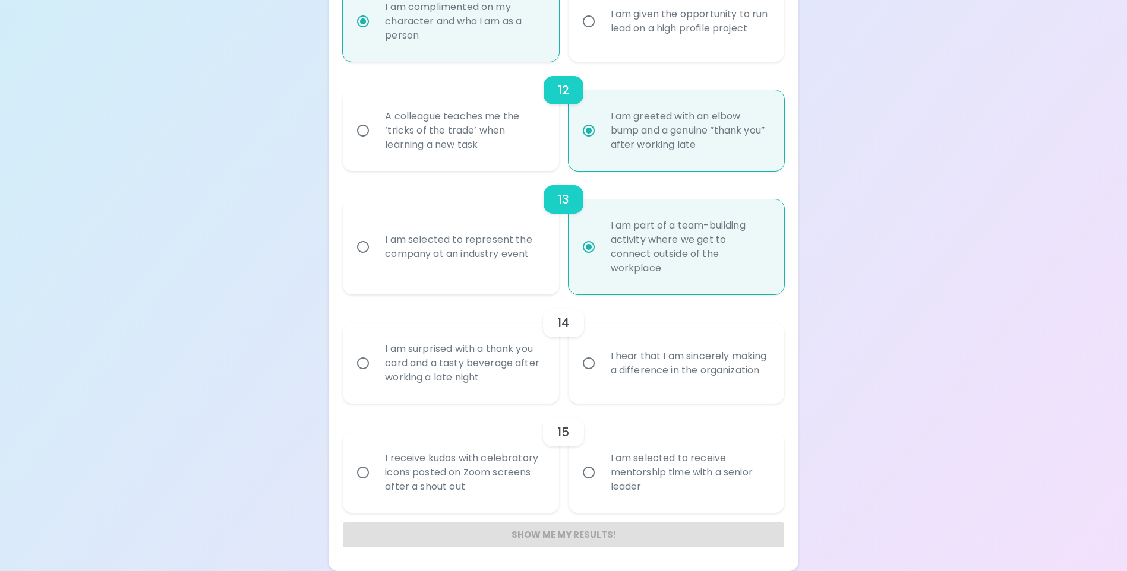
radio input "false"
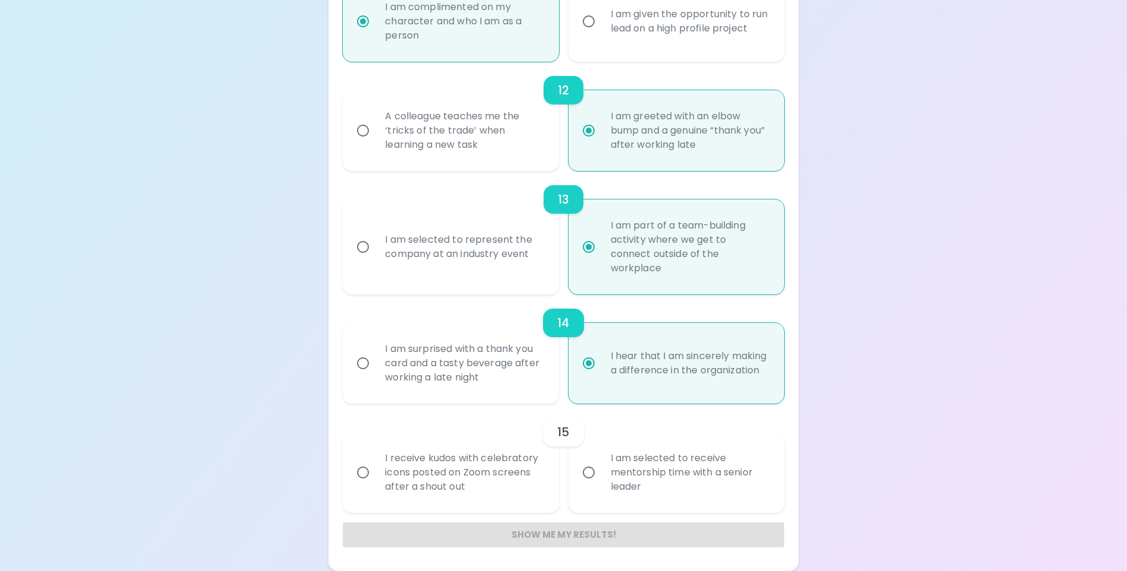
radio input "true"
click at [706, 493] on div "I am selected to receive mentorship time with a senior leader" at bounding box center [689, 472] width 176 height 71
click at [601, 485] on input "I am selected to receive mentorship time with a senior leader" at bounding box center [588, 472] width 25 height 25
radio input "false"
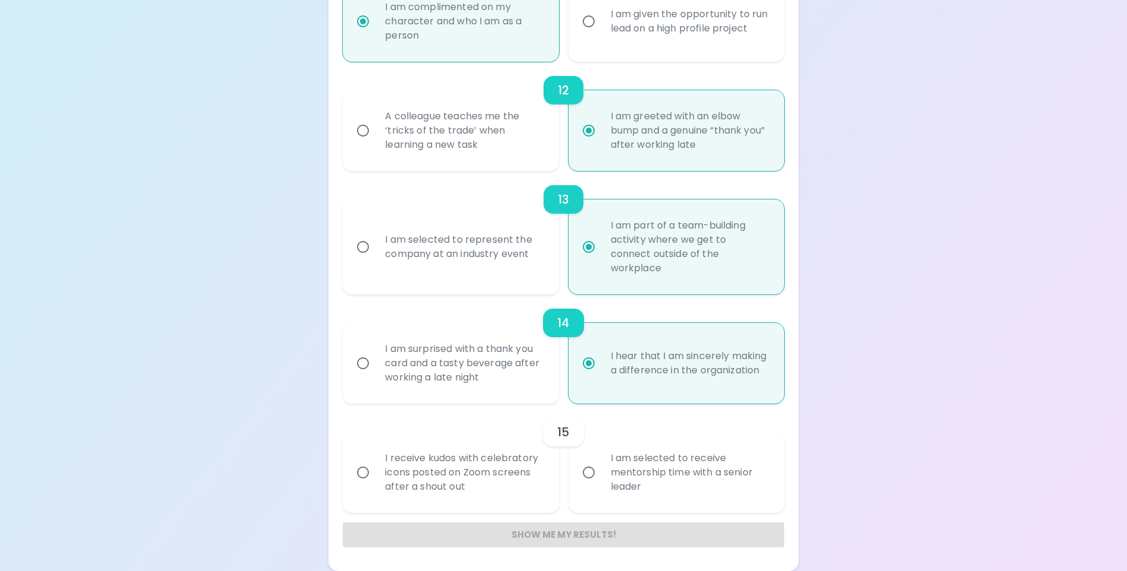
radio input "false"
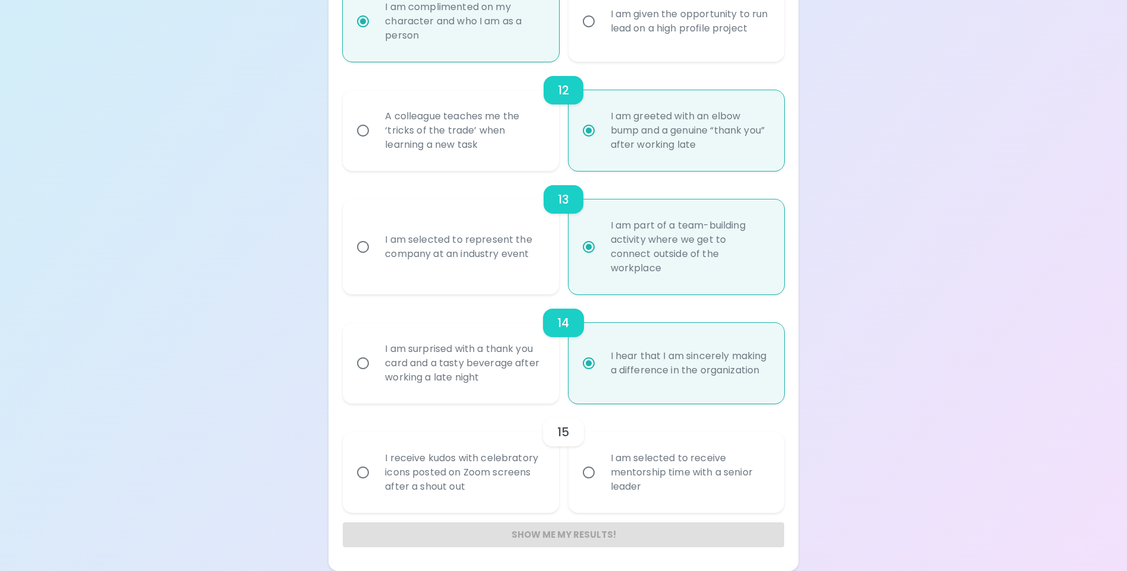
radio input "false"
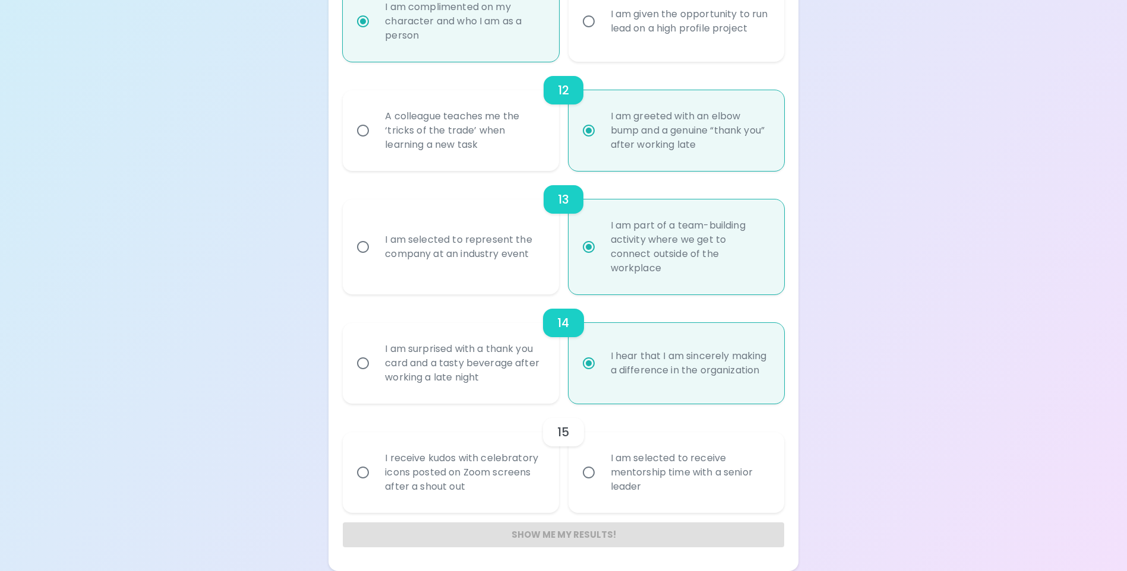
radio input "false"
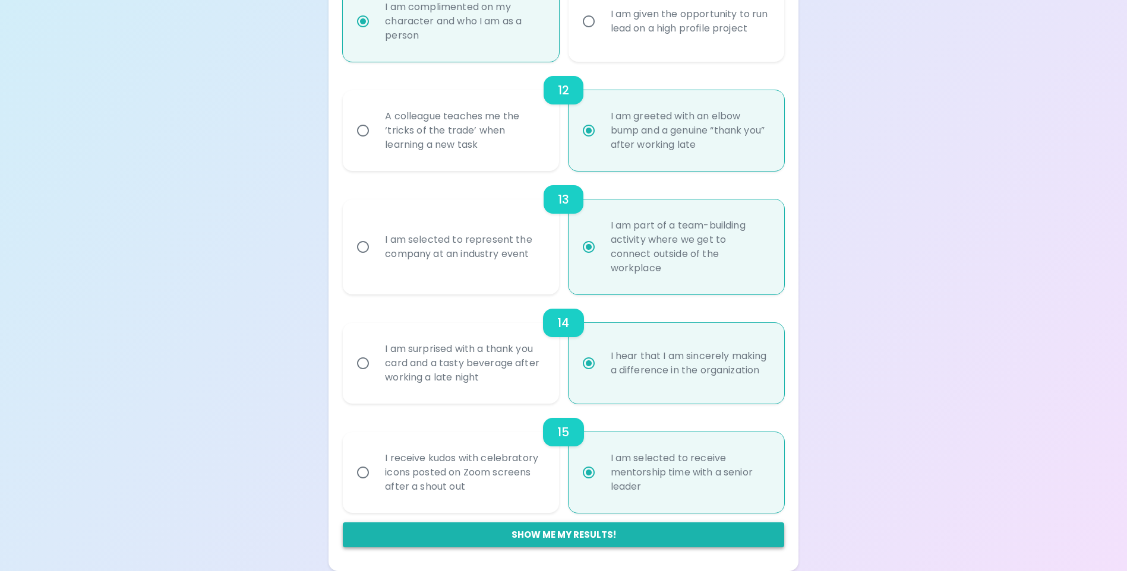
radio input "true"
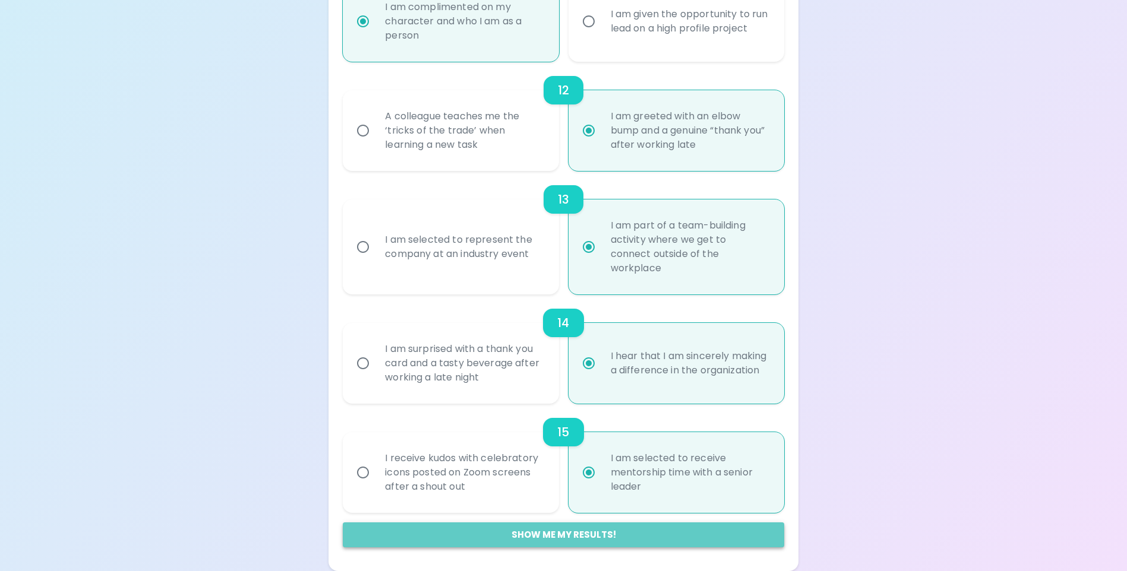
click at [596, 536] on button "Show me my results!" at bounding box center [563, 535] width 441 height 25
radio input "false"
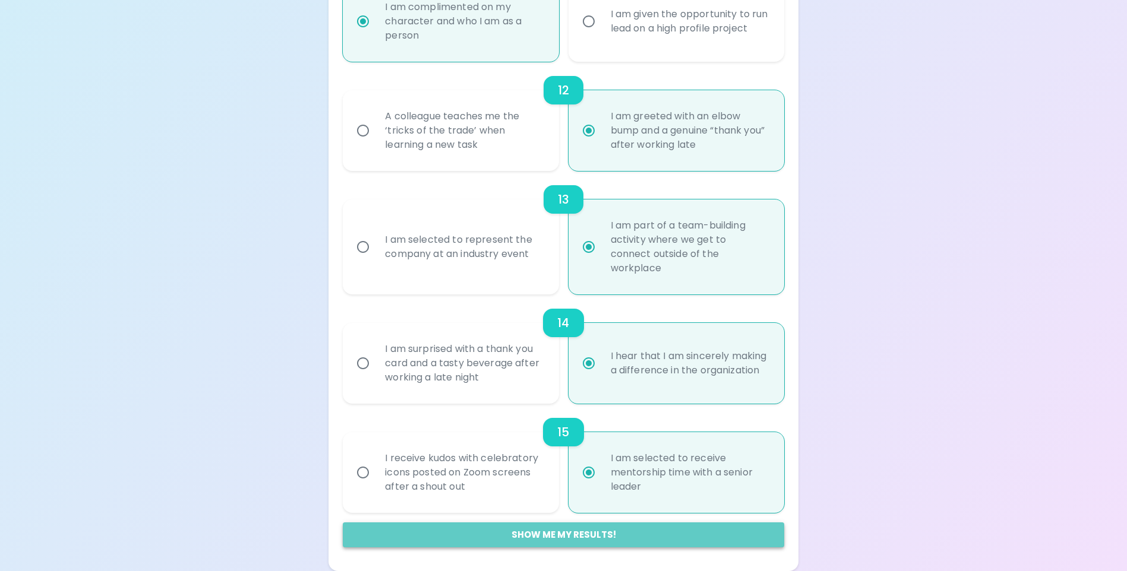
radio input "false"
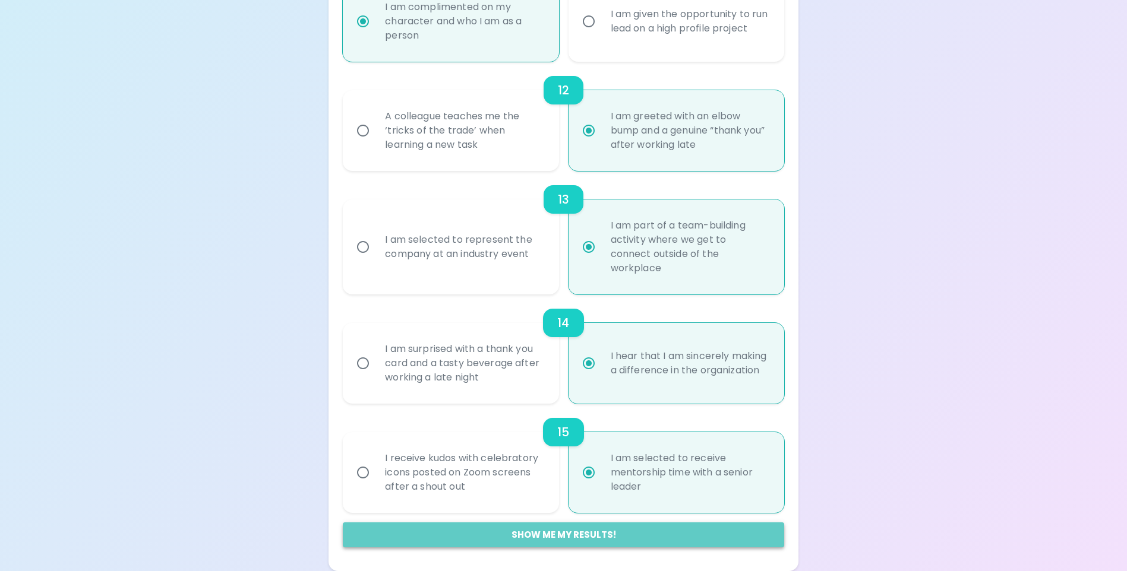
radio input "false"
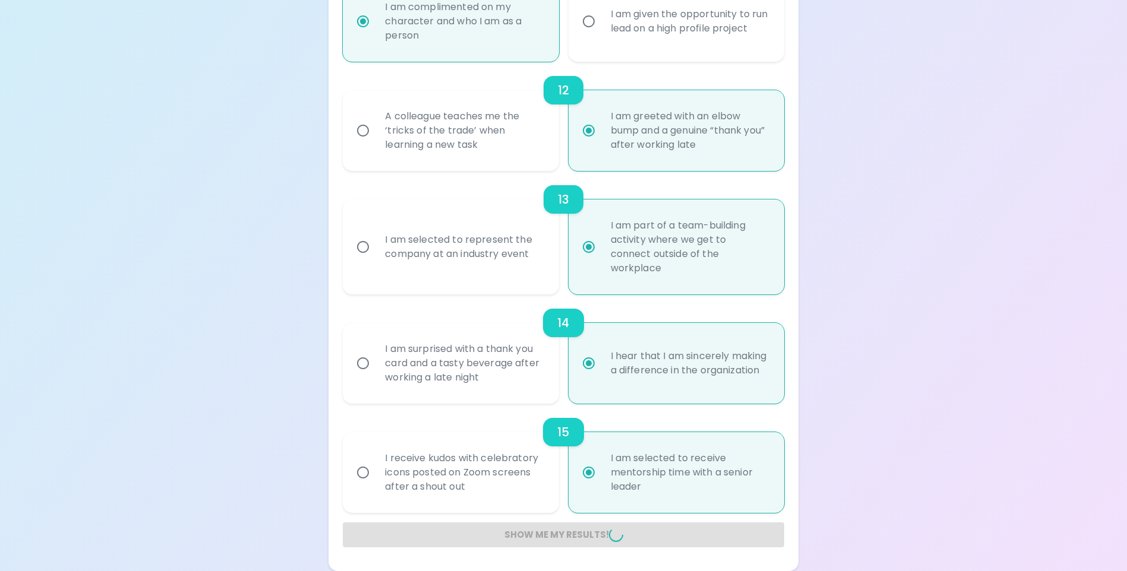
radio input "false"
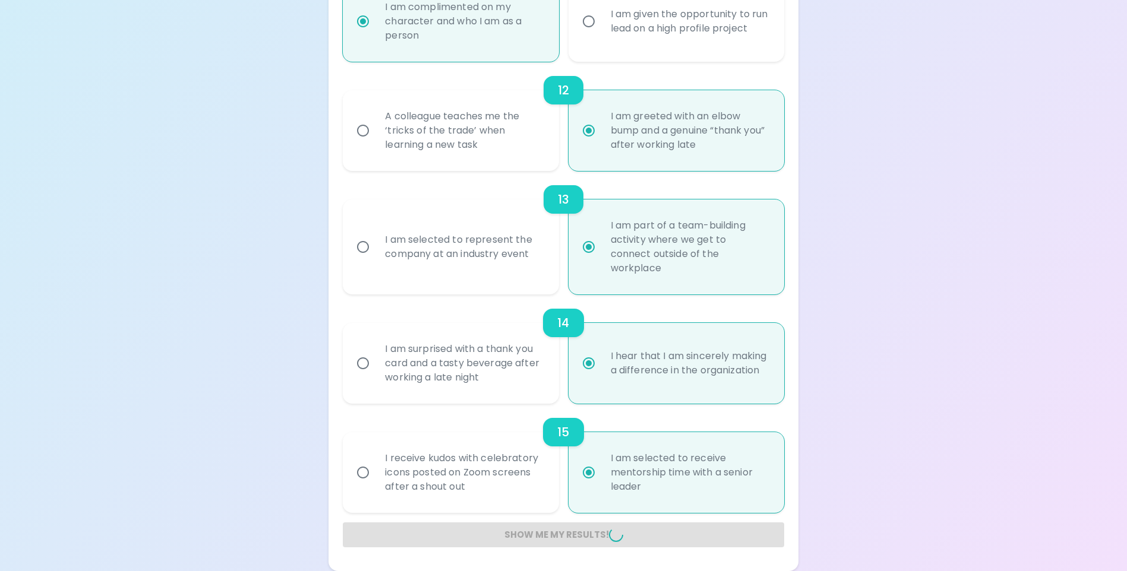
radio input "false"
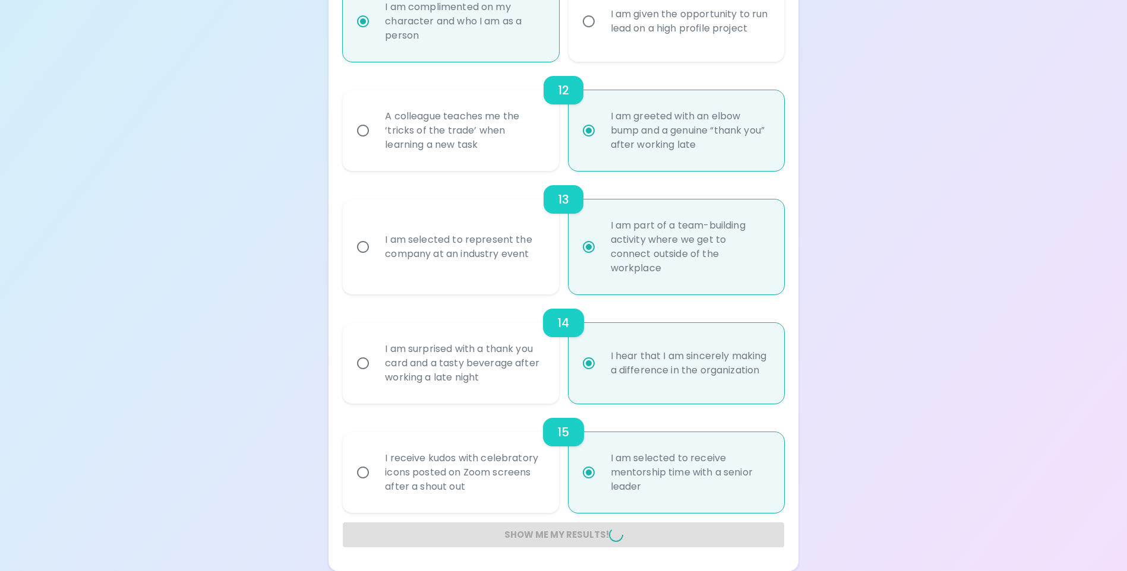
radio input "false"
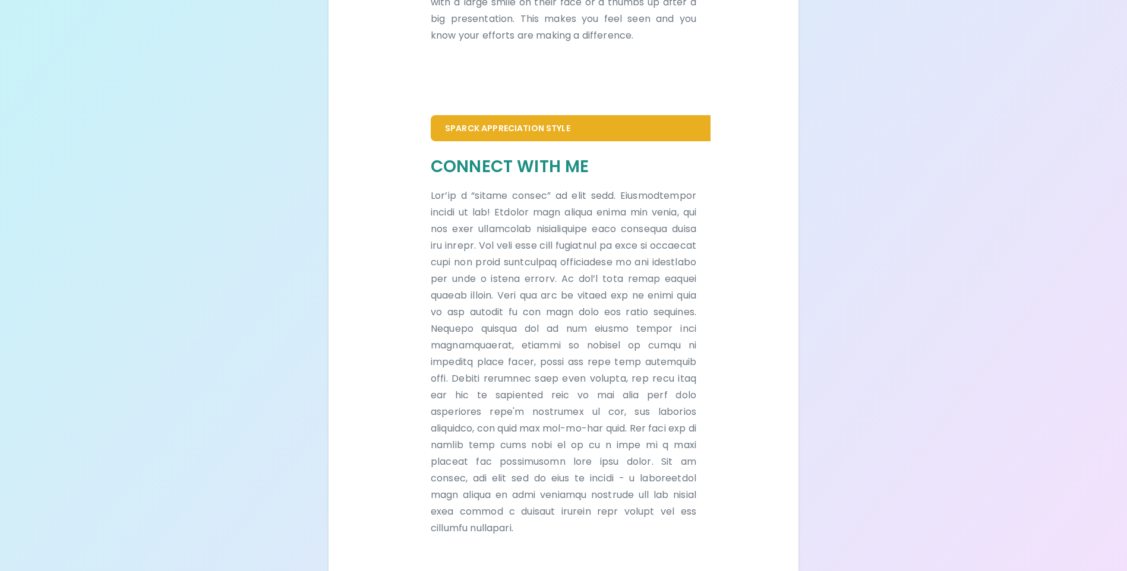
scroll to position [587, 0]
